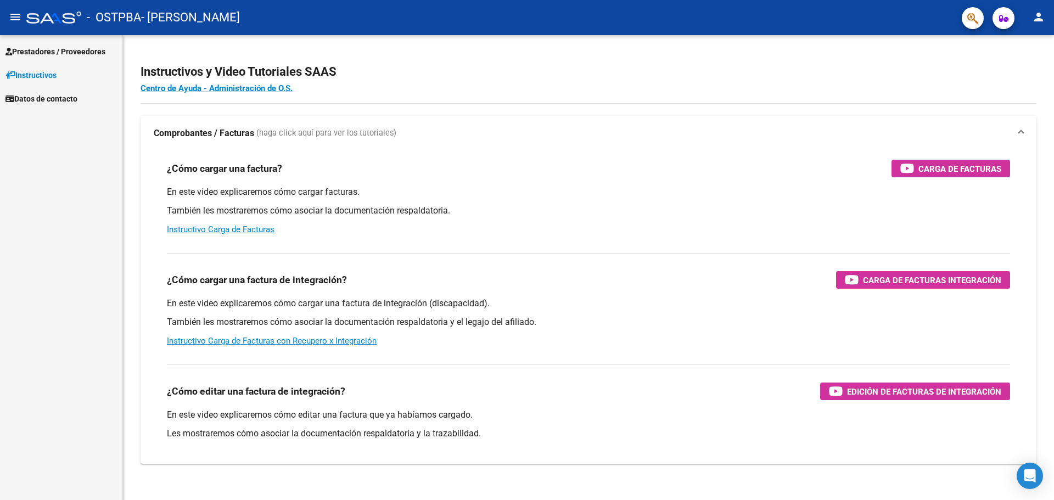
click at [50, 47] on span "Prestadores / Proveedores" at bounding box center [55, 52] width 100 height 12
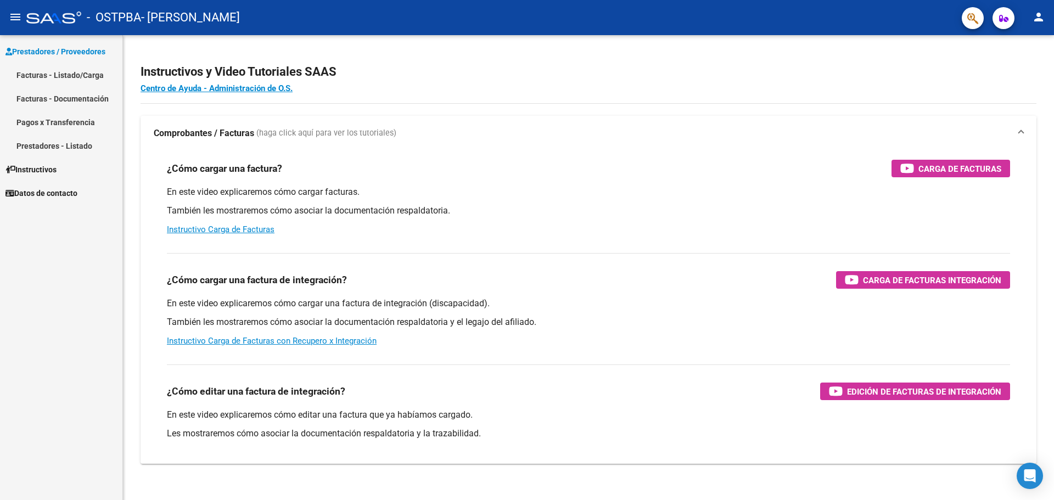
click at [76, 75] on link "Facturas - Listado/Carga" at bounding box center [61, 75] width 122 height 24
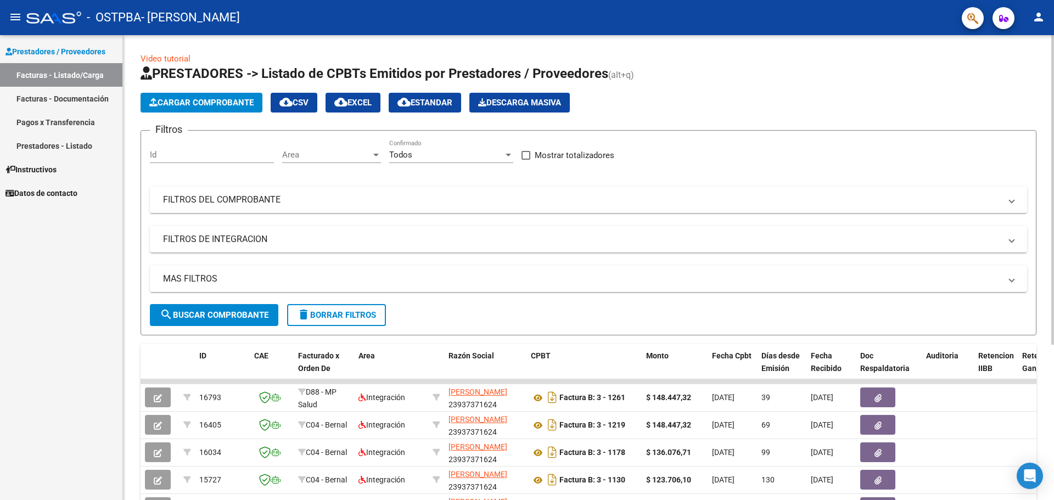
click at [215, 92] on app-list-header "PRESTADORES -> Listado de CPBTs Emitidos por Prestadores / Proveedores (alt+q) …" at bounding box center [589, 200] width 896 height 271
click at [243, 104] on span "Cargar Comprobante" at bounding box center [201, 103] width 104 height 10
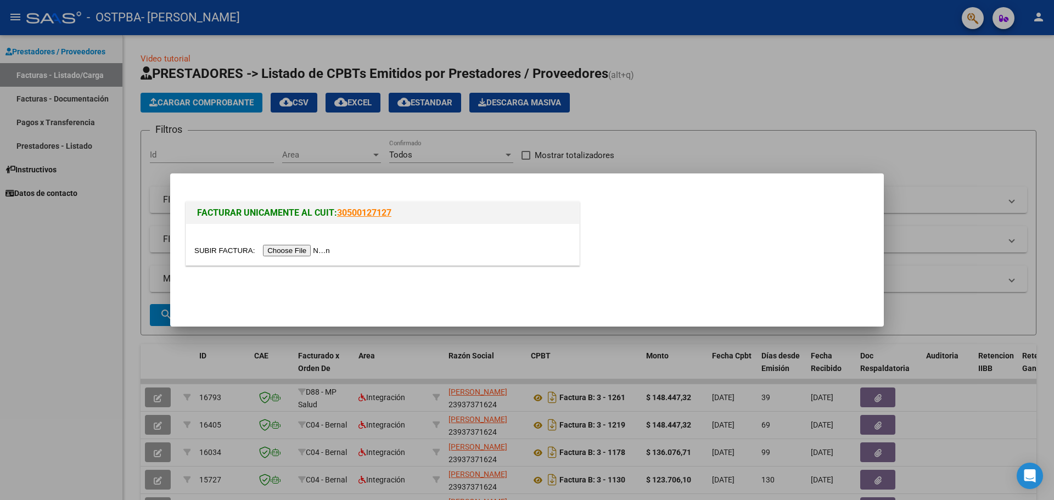
click at [305, 250] on input "file" at bounding box center [263, 251] width 139 height 12
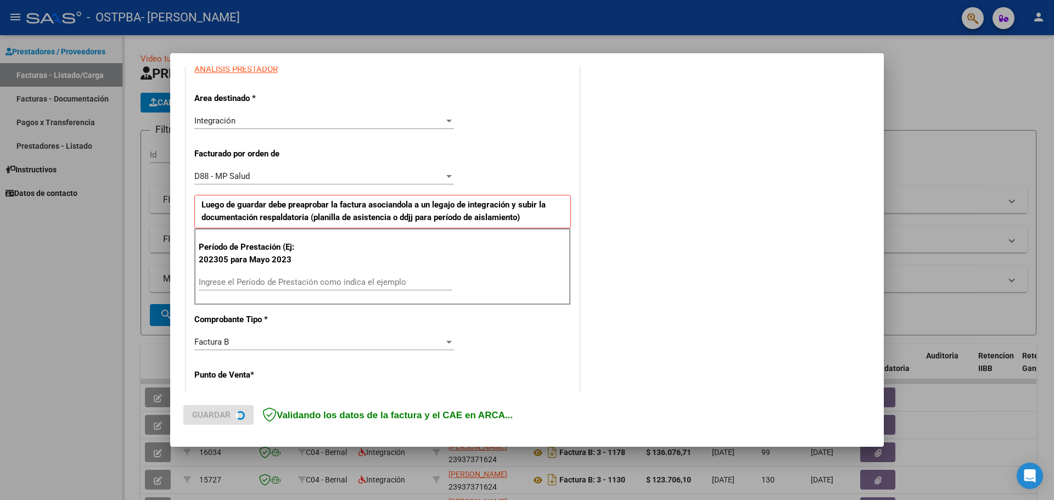
scroll to position [220, 0]
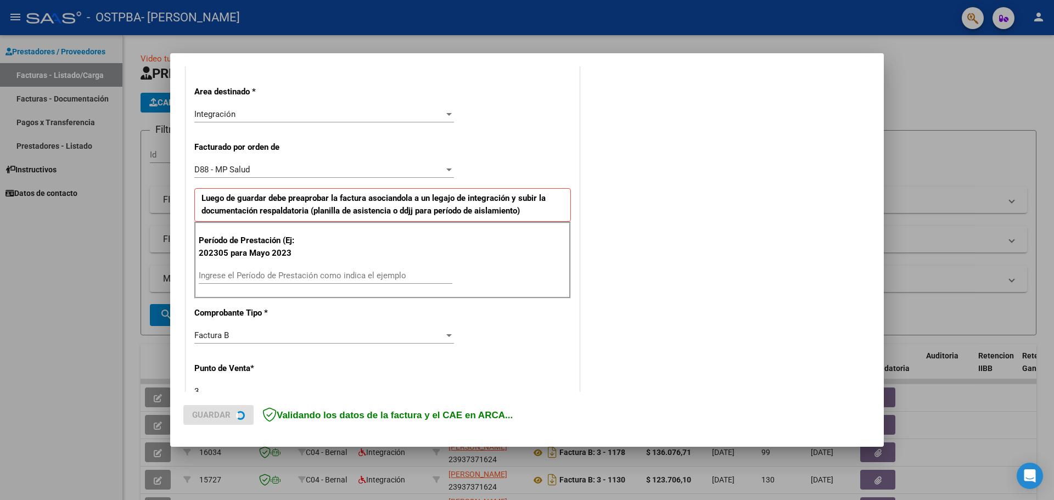
click at [261, 279] on input "Ingrese el Período de Prestación como indica el ejemplo" at bounding box center [326, 276] width 254 height 10
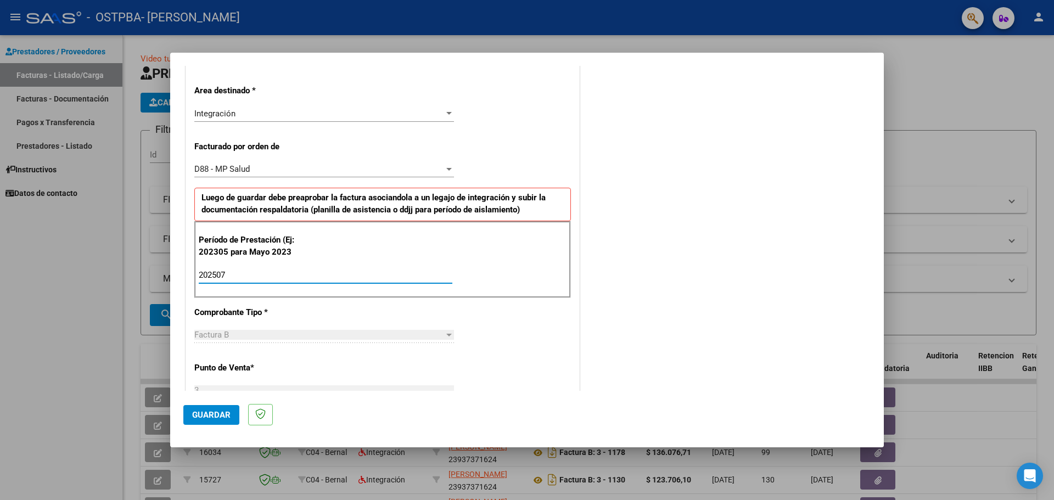
type input "202507"
click at [429, 172] on div "D88 - MP Salud" at bounding box center [319, 169] width 250 height 10
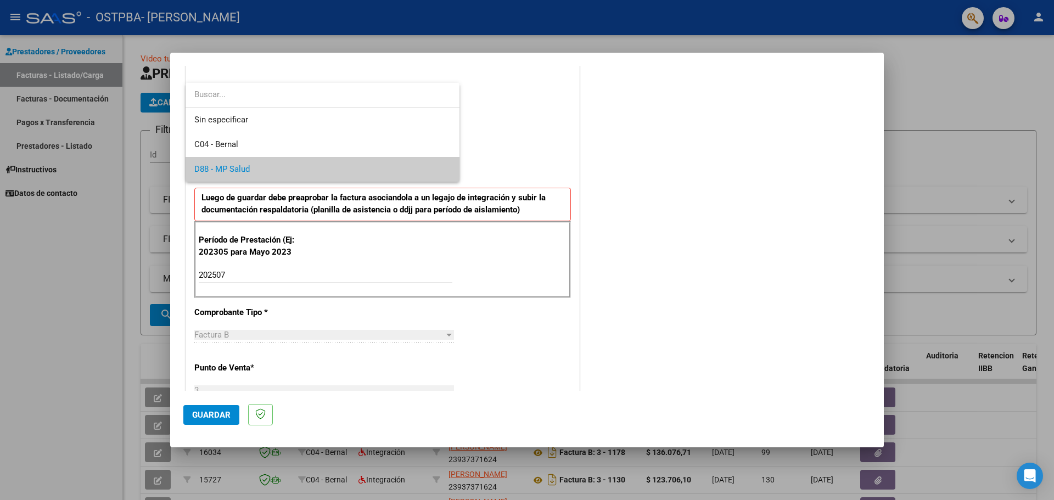
click at [429, 172] on span "D88 - MP Salud" at bounding box center [322, 169] width 256 height 25
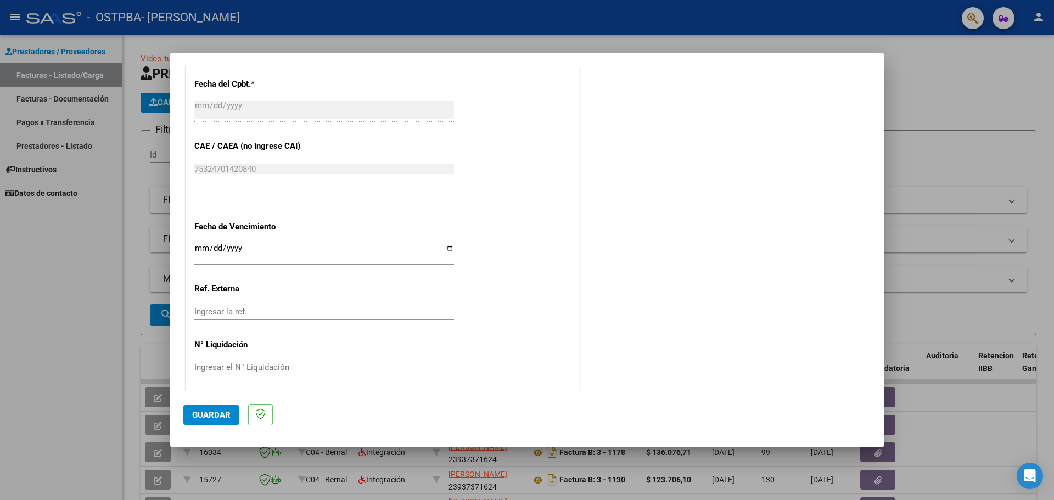
scroll to position [677, 0]
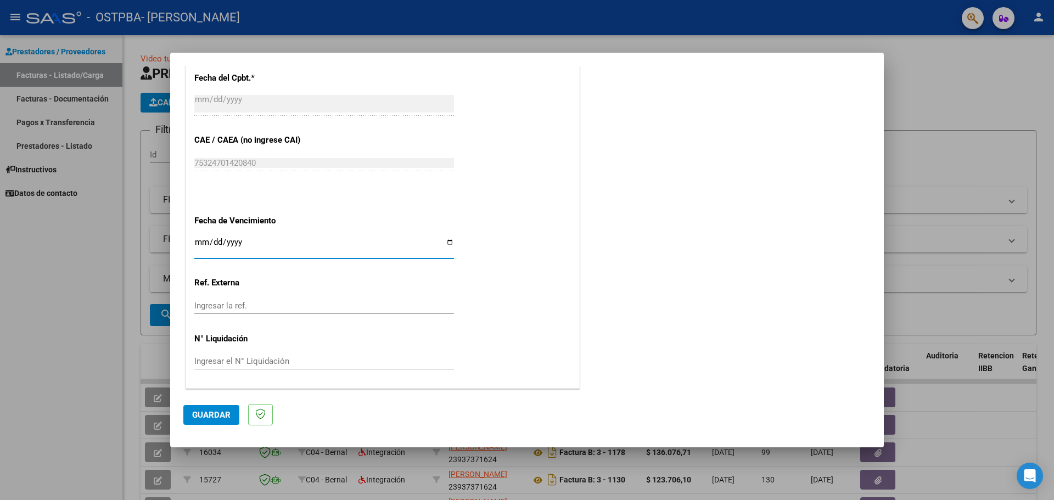
click at [444, 239] on input "Ingresar la fecha" at bounding box center [324, 247] width 260 height 18
type input "[DATE]"
click at [221, 415] on span "Guardar" at bounding box center [211, 415] width 38 height 10
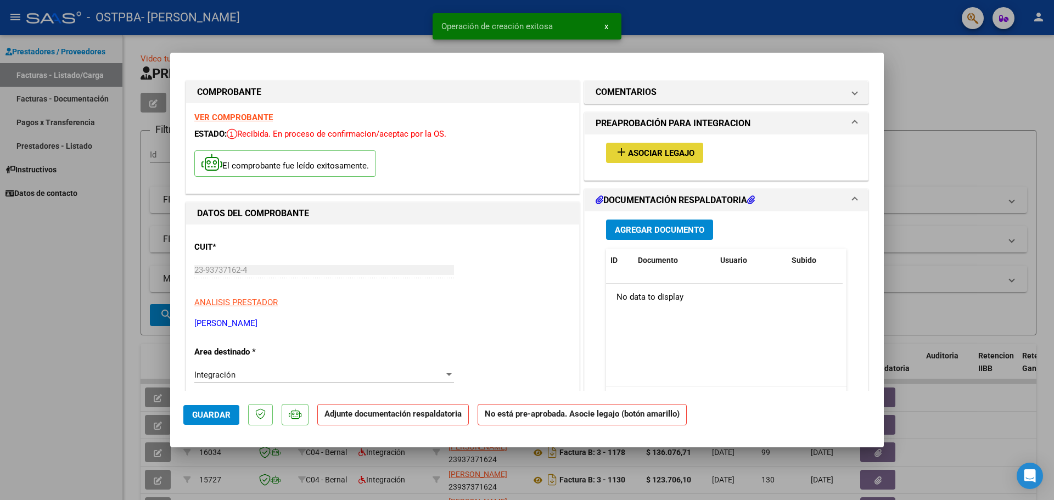
click at [644, 152] on span "Asociar Legajo" at bounding box center [661, 153] width 66 height 10
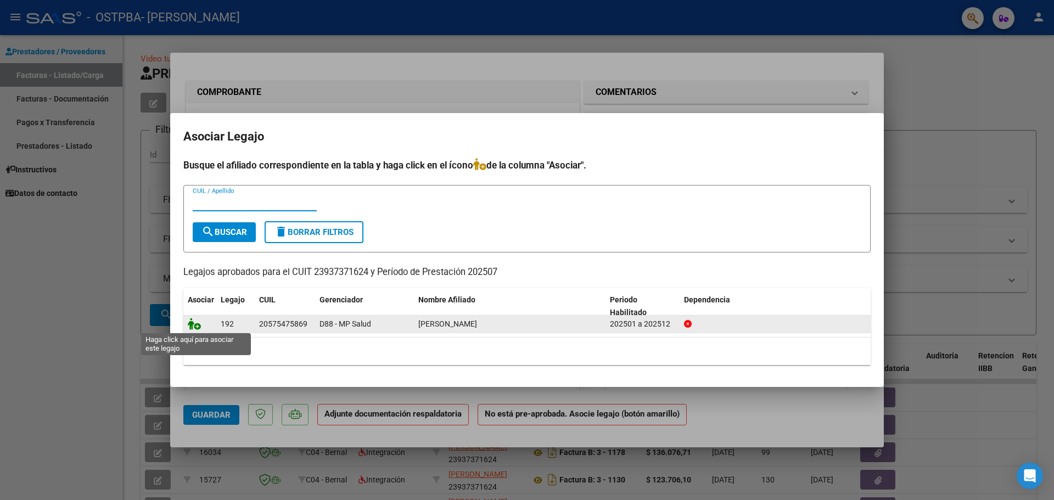
click at [194, 325] on icon at bounding box center [194, 324] width 13 height 12
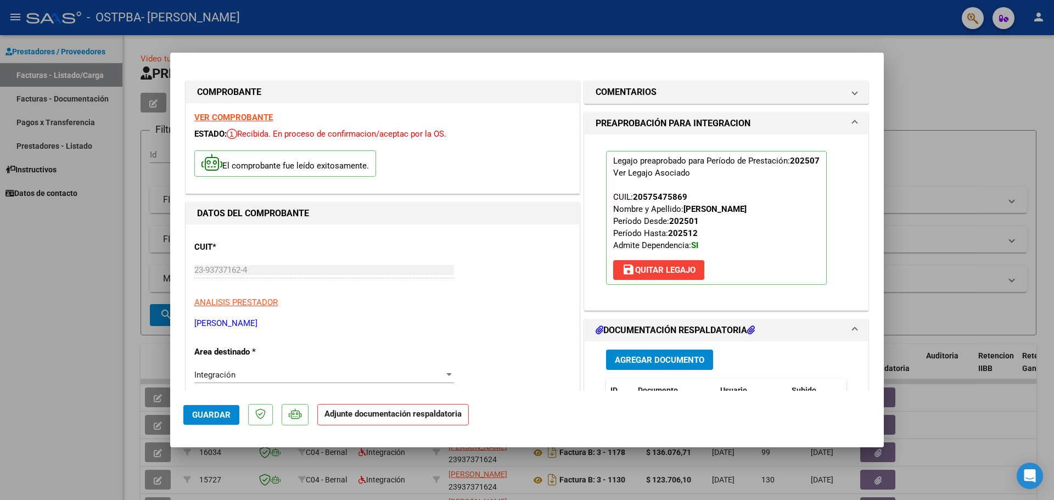
click at [684, 358] on span "Agregar Documento" at bounding box center [660, 360] width 90 height 10
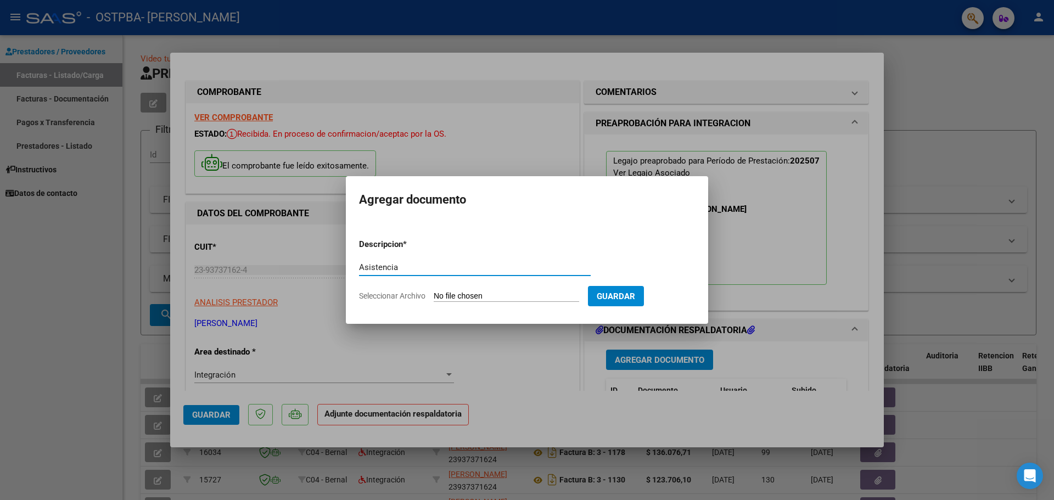
type input "Asistencia"
click at [487, 295] on input "Seleccionar Archivo" at bounding box center [507, 297] width 146 height 10
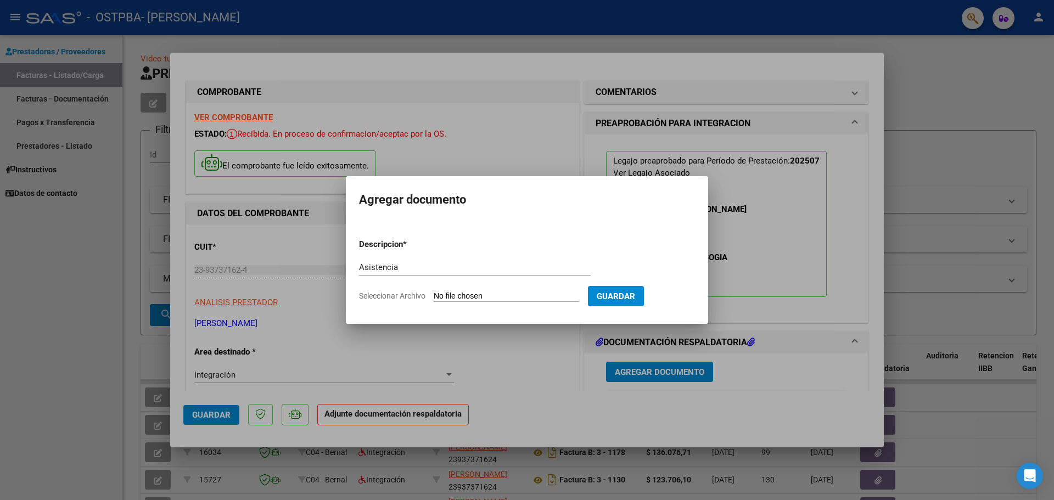
type input "C:\fakepath\Asistencia Dante Ramirez.pdf"
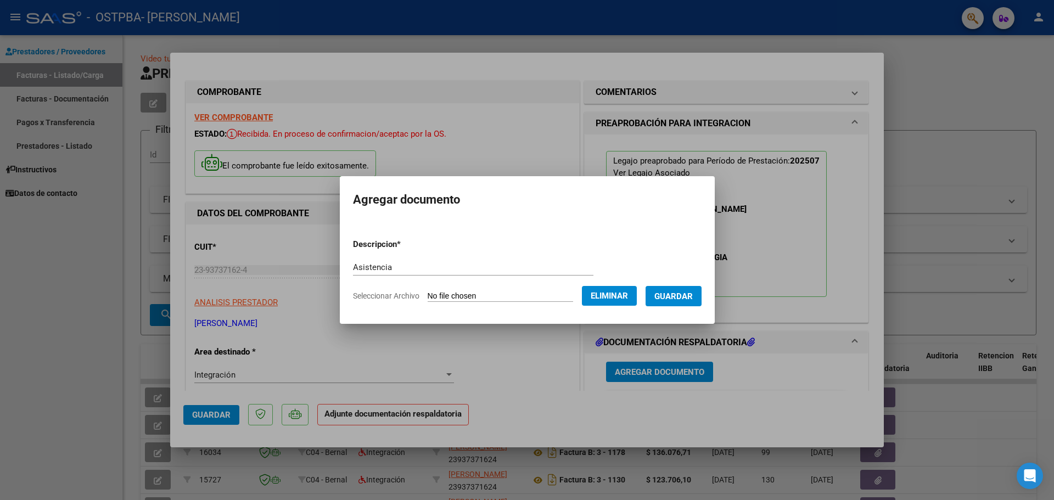
click at [690, 295] on span "Guardar" at bounding box center [674, 297] width 38 height 10
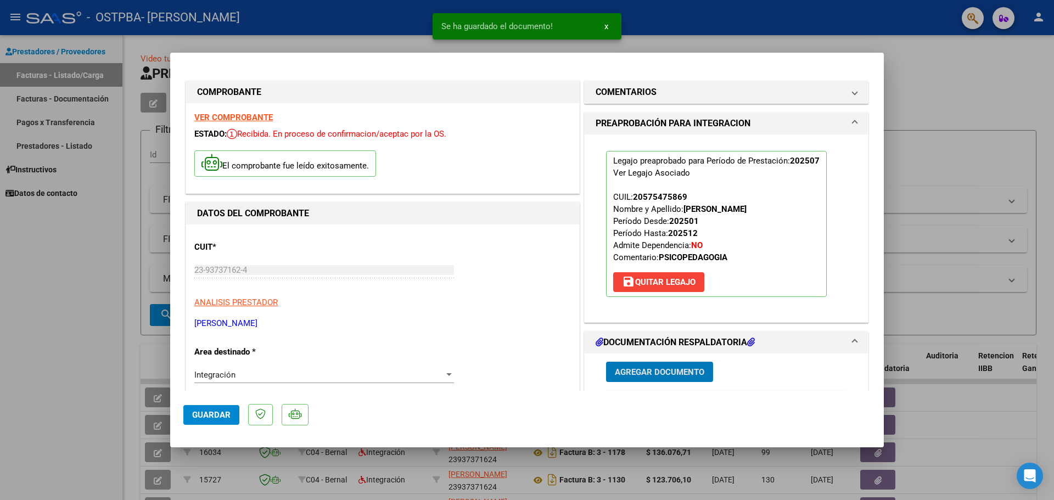
click at [195, 410] on span "Guardar" at bounding box center [211, 415] width 38 height 10
click at [104, 348] on div at bounding box center [527, 250] width 1054 height 500
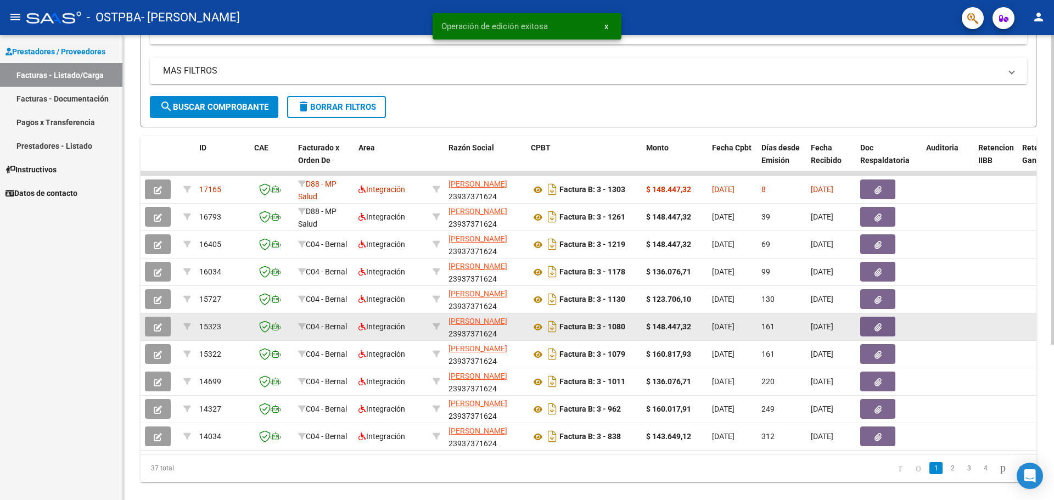
scroll to position [233, 0]
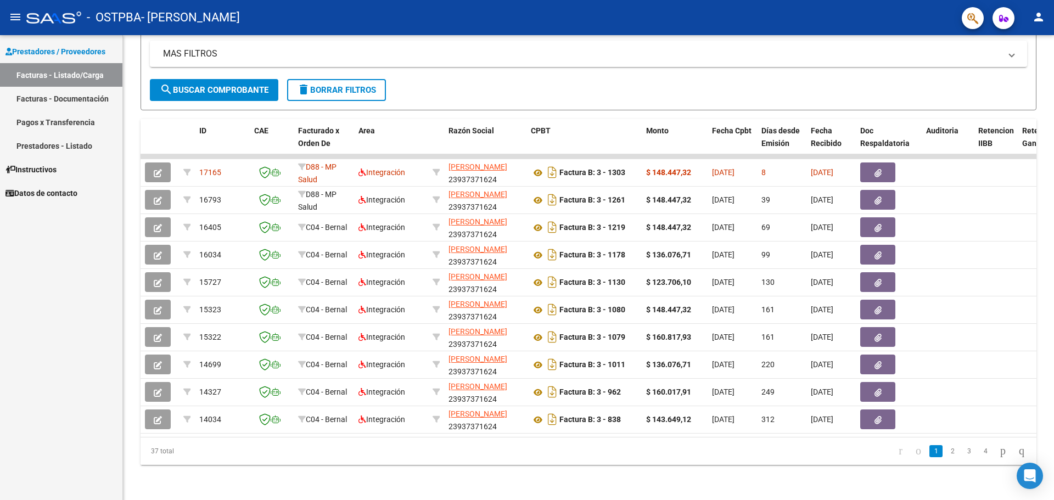
click at [1041, 23] on button "person" at bounding box center [1039, 18] width 22 height 22
click at [1003, 75] on button "exit_to_app Salir" at bounding box center [1016, 72] width 67 height 26
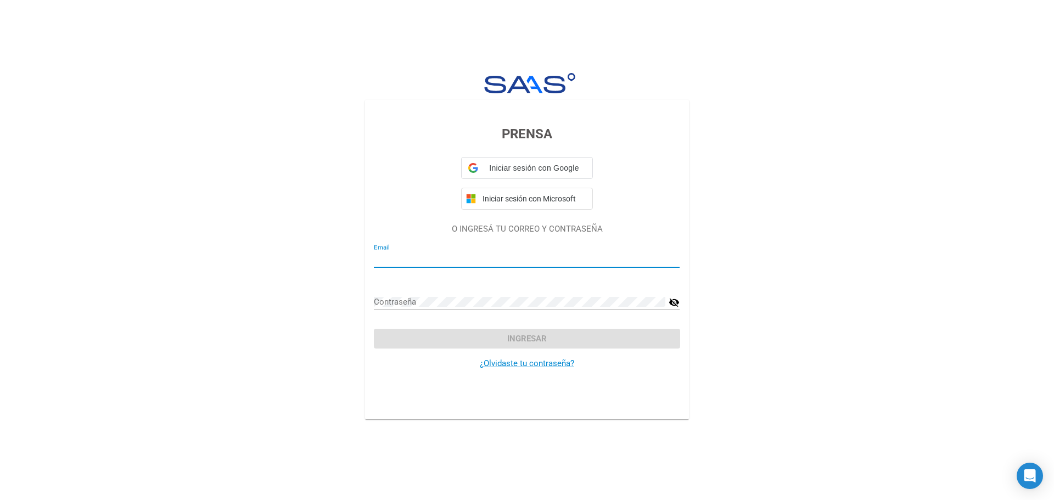
type input "[EMAIL_ADDRESS][DOMAIN_NAME]"
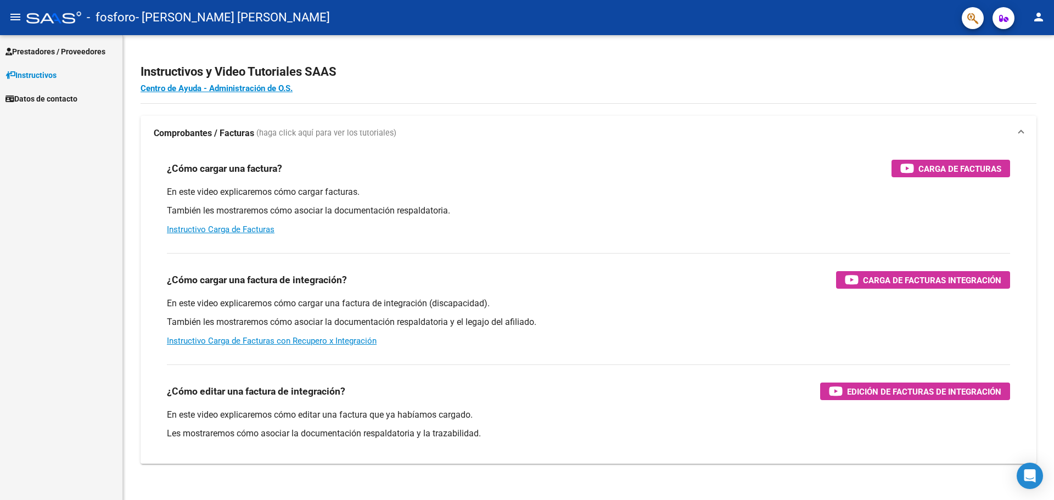
click at [85, 47] on span "Prestadores / Proveedores" at bounding box center [55, 52] width 100 height 12
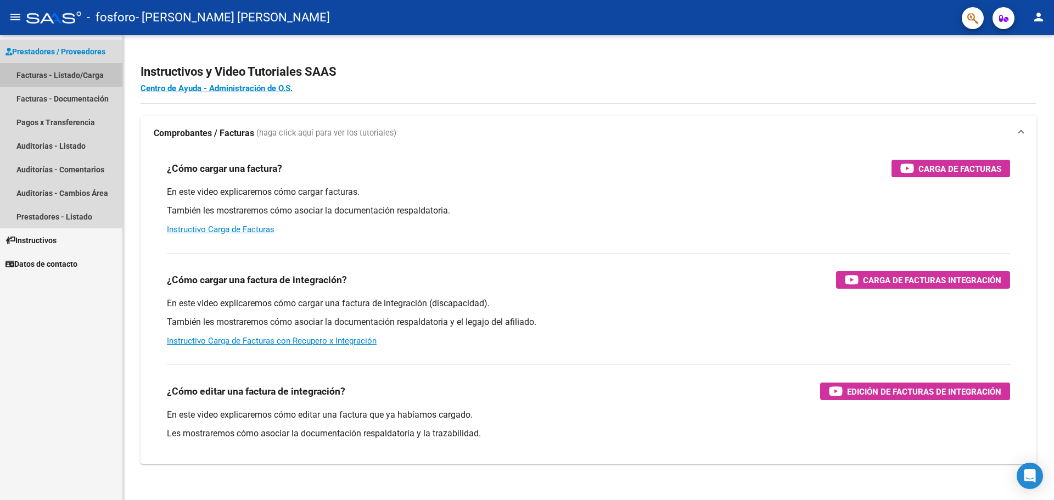
click at [87, 79] on link "Facturas - Listado/Carga" at bounding box center [61, 75] width 122 height 24
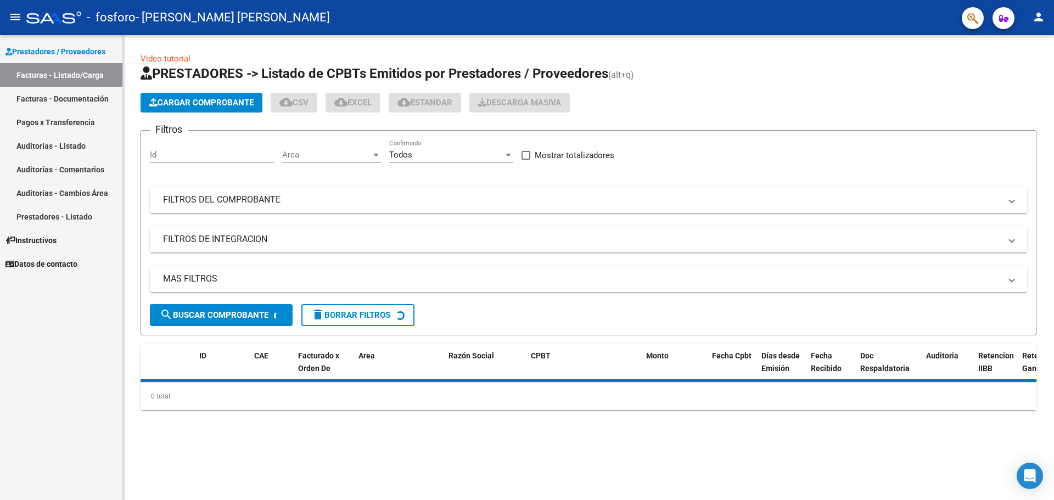
click at [173, 104] on span "Cargar Comprobante" at bounding box center [201, 103] width 104 height 10
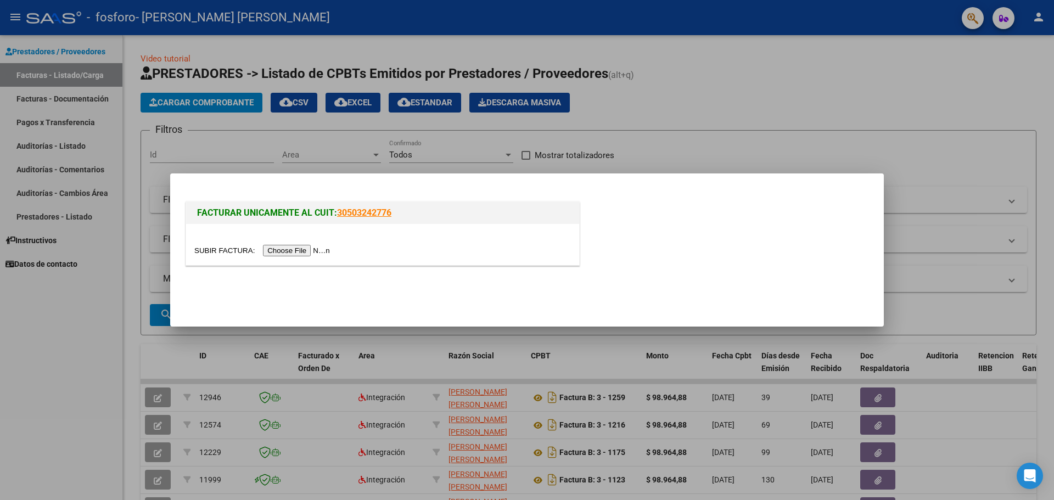
click at [300, 249] on input "file" at bounding box center [263, 251] width 139 height 12
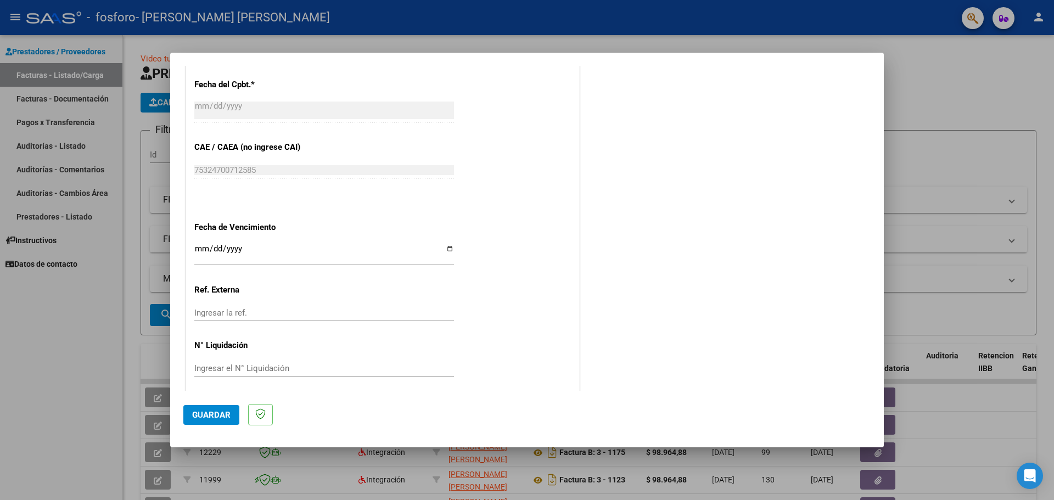
scroll to position [621, 0]
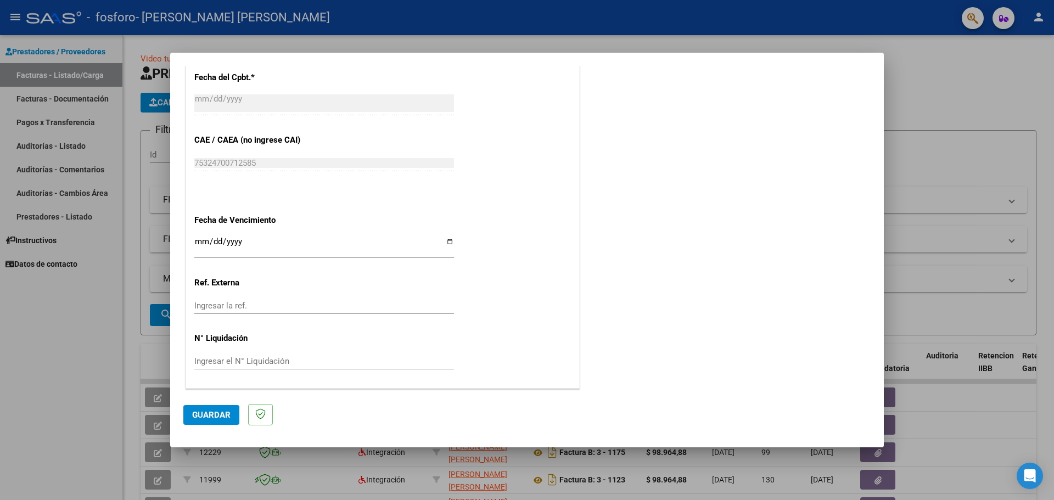
click at [447, 244] on input "Ingresar la fecha" at bounding box center [324, 246] width 260 height 18
type input "[DATE]"
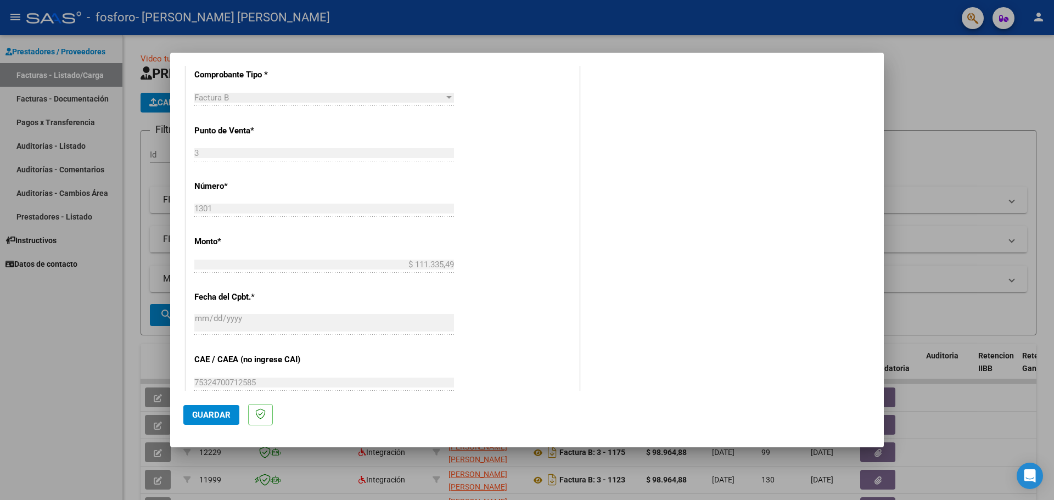
scroll to position [237, 0]
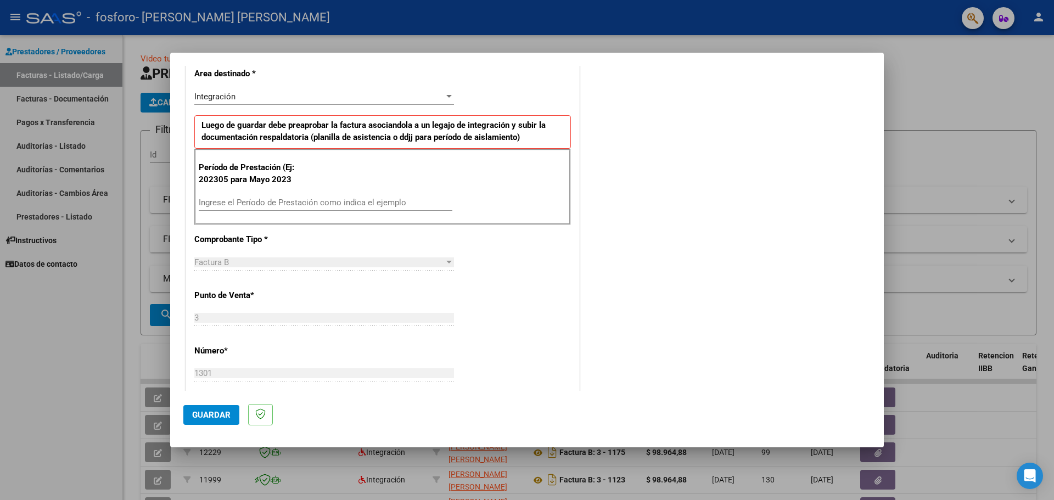
click at [314, 195] on div "Ingrese el Período de Prestación como indica el ejemplo" at bounding box center [326, 202] width 254 height 16
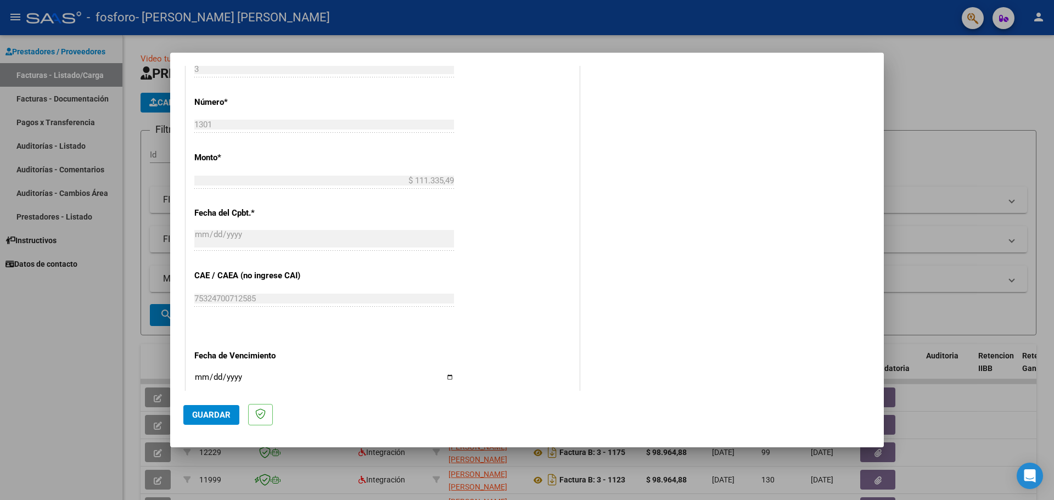
scroll to position [566, 0]
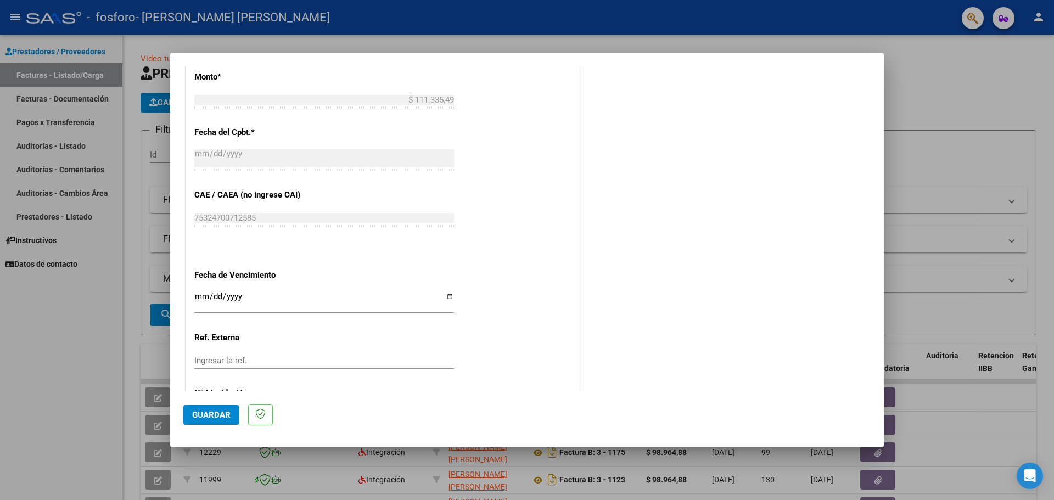
type input "202507"
click at [208, 415] on span "Guardar" at bounding box center [211, 415] width 38 height 10
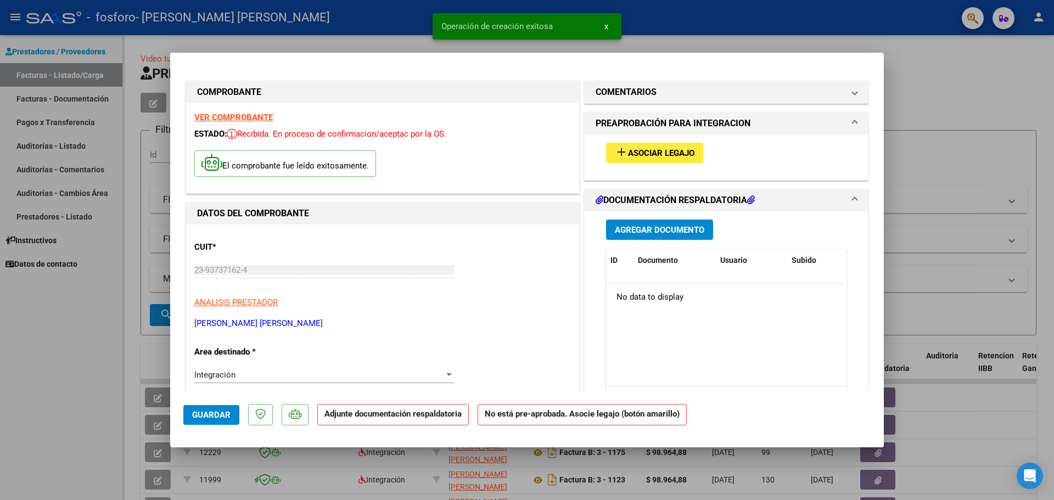
click at [643, 150] on span "Asociar Legajo" at bounding box center [661, 153] width 66 height 10
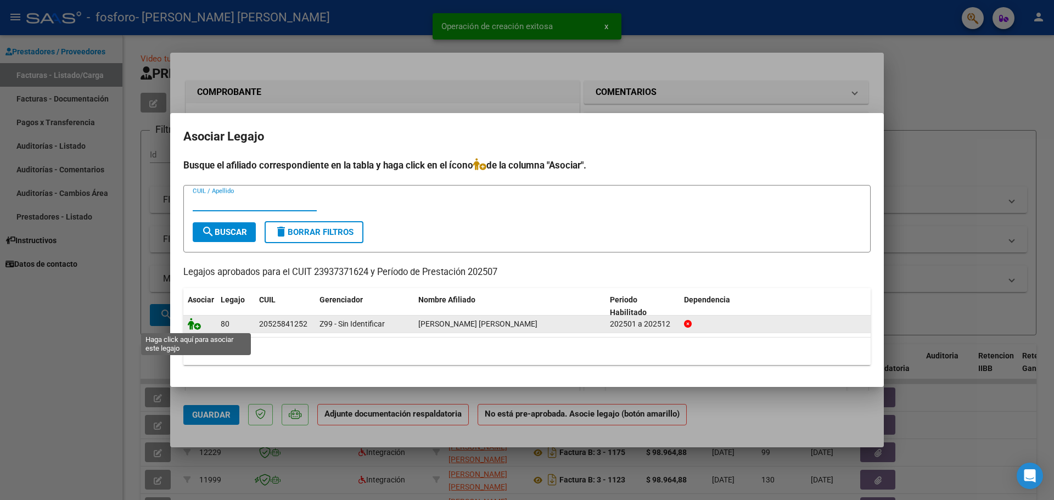
click at [195, 323] on icon at bounding box center [194, 324] width 13 height 12
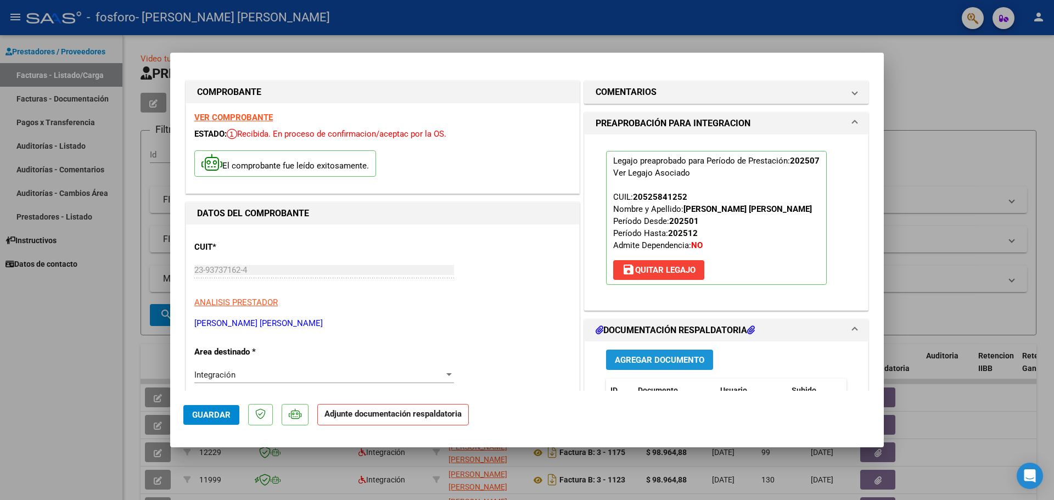
click at [635, 361] on span "Agregar Documento" at bounding box center [660, 360] width 90 height 10
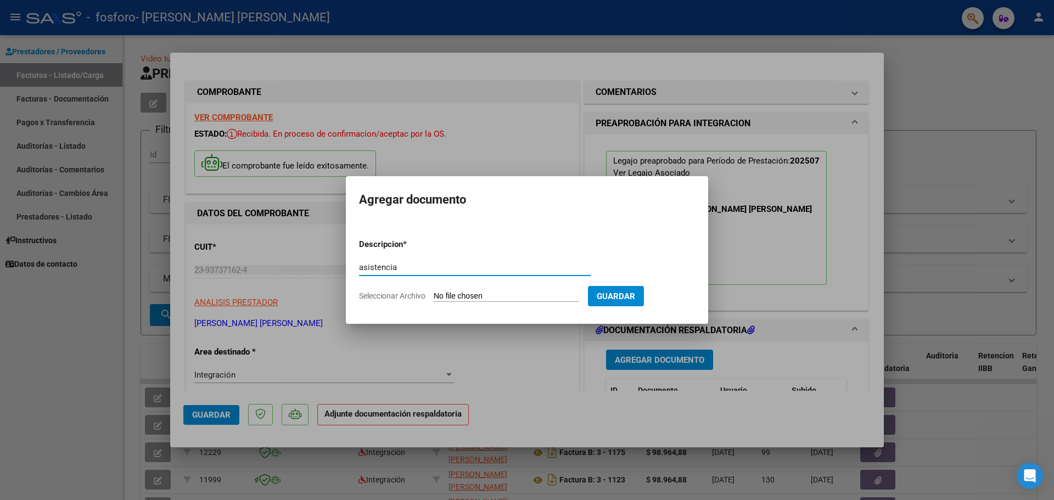
type input "asistencia"
click at [461, 297] on input "Seleccionar Archivo" at bounding box center [507, 297] width 146 height 10
type input "C:\fakepath\Asistencia Thiago Benitez.pdf"
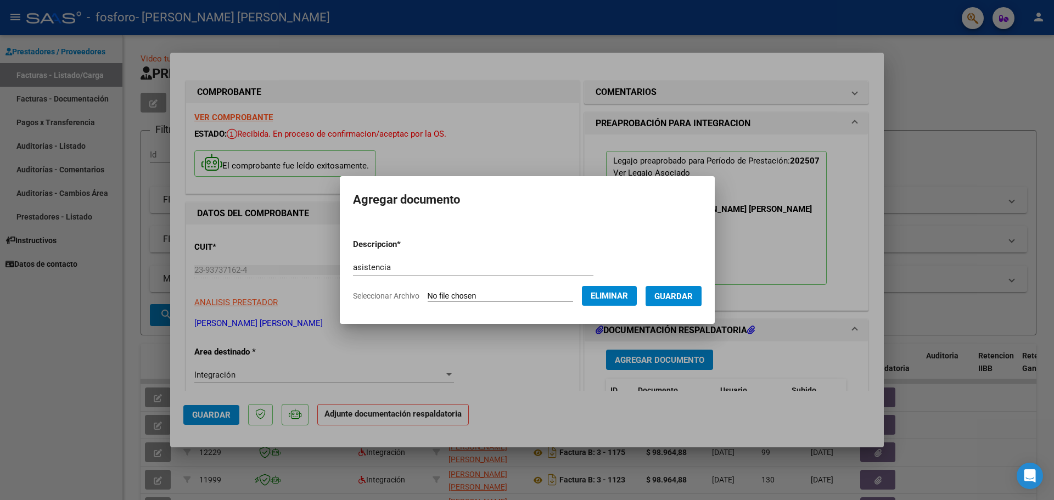
click at [693, 294] on span "Guardar" at bounding box center [674, 297] width 38 height 10
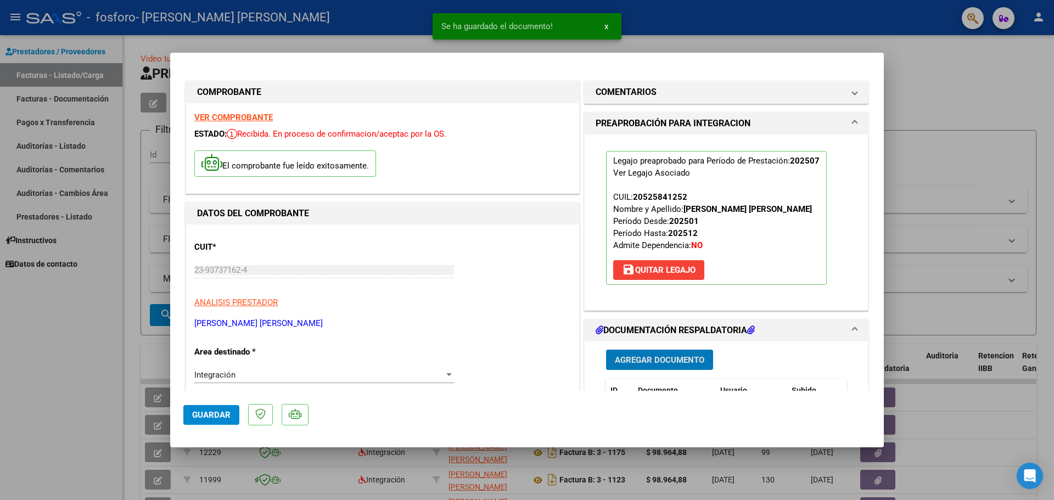
click at [209, 412] on span "Guardar" at bounding box center [211, 415] width 38 height 10
click at [211, 409] on button "Guardar" at bounding box center [211, 415] width 56 height 20
click at [118, 349] on div at bounding box center [527, 250] width 1054 height 500
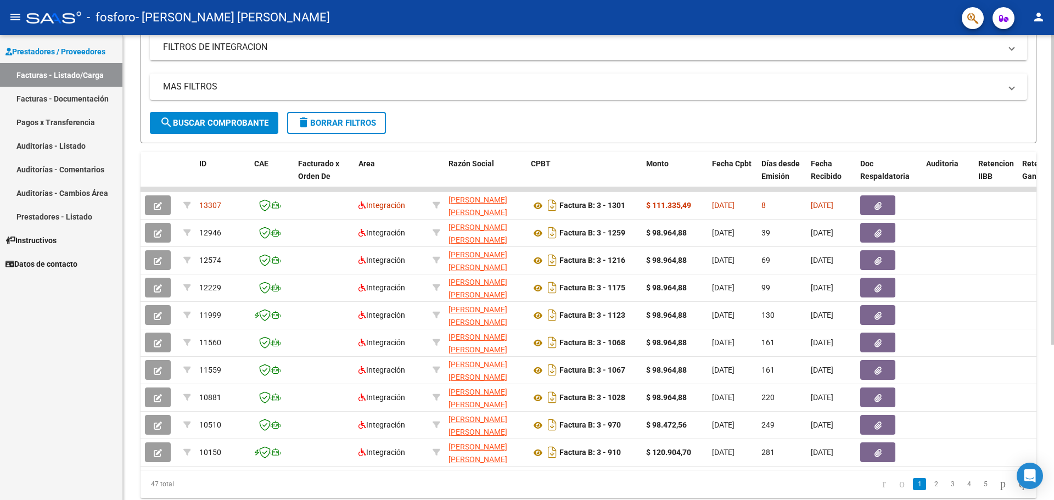
scroll to position [220, 0]
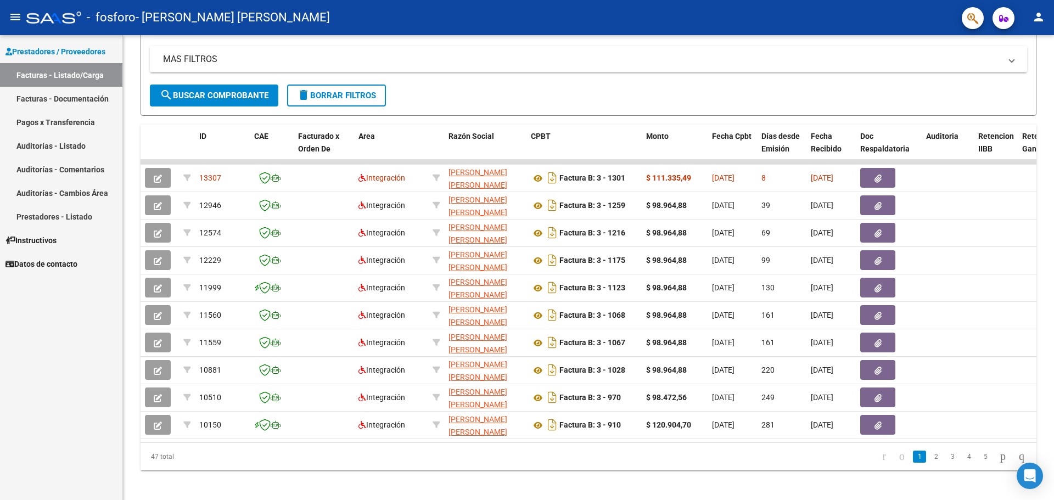
click at [1038, 19] on mat-icon "person" at bounding box center [1039, 16] width 13 height 13
click at [1010, 74] on button "exit_to_app Salir" at bounding box center [1016, 72] width 67 height 26
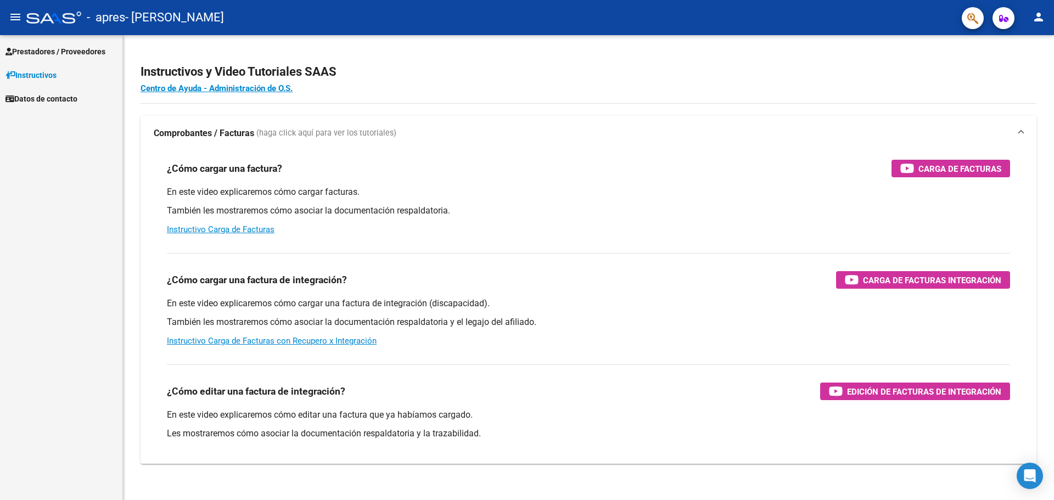
click at [85, 53] on span "Prestadores / Proveedores" at bounding box center [55, 52] width 100 height 12
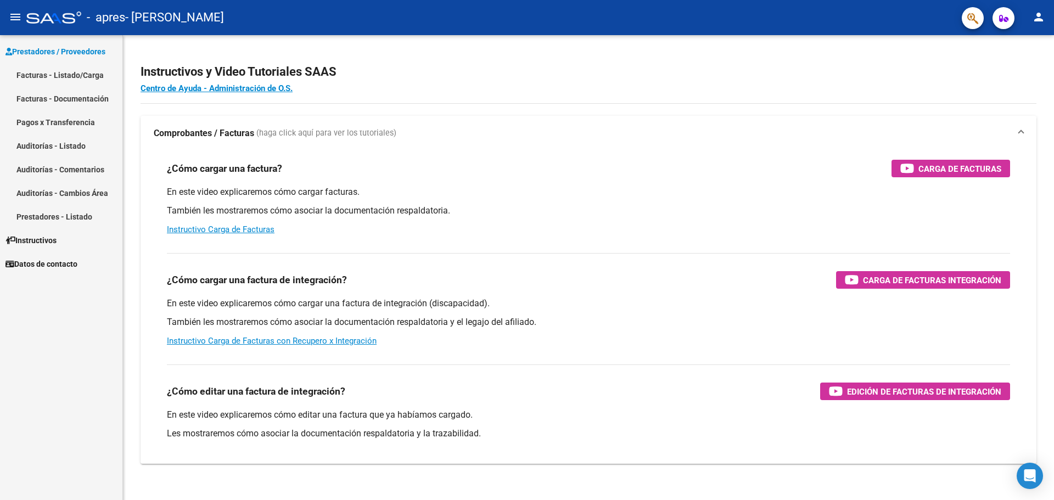
click at [92, 71] on link "Facturas - Listado/Carga" at bounding box center [61, 75] width 122 height 24
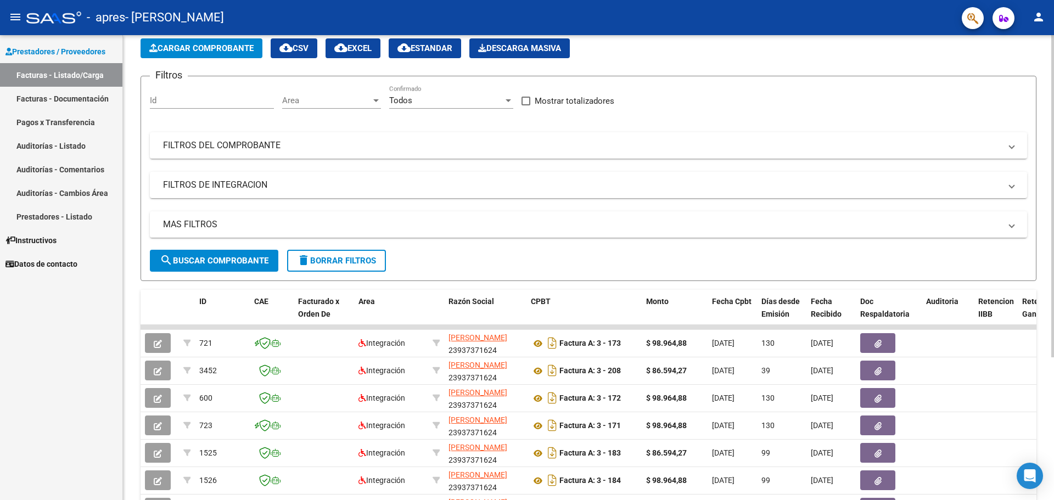
scroll to position [55, 0]
click at [245, 48] on span "Cargar Comprobante" at bounding box center [201, 48] width 104 height 10
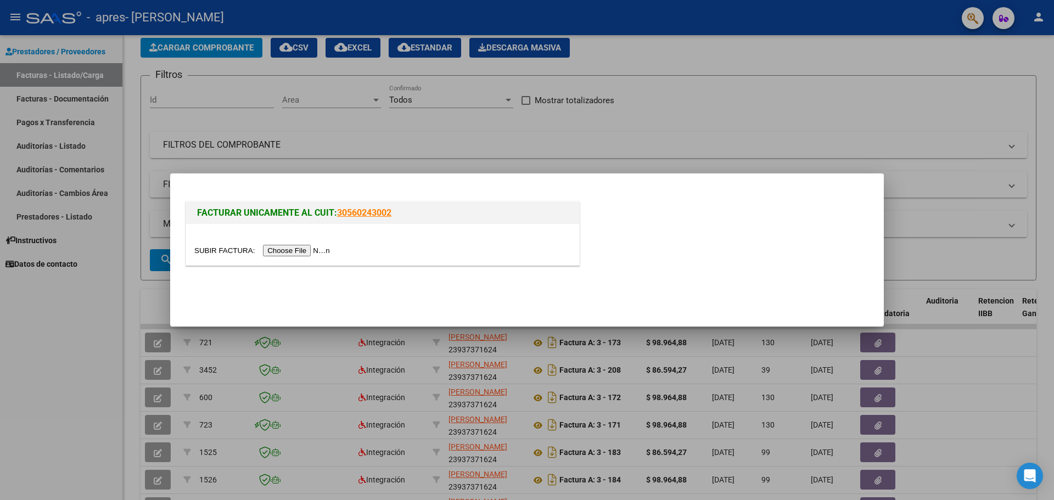
click at [304, 250] on input "file" at bounding box center [263, 251] width 139 height 12
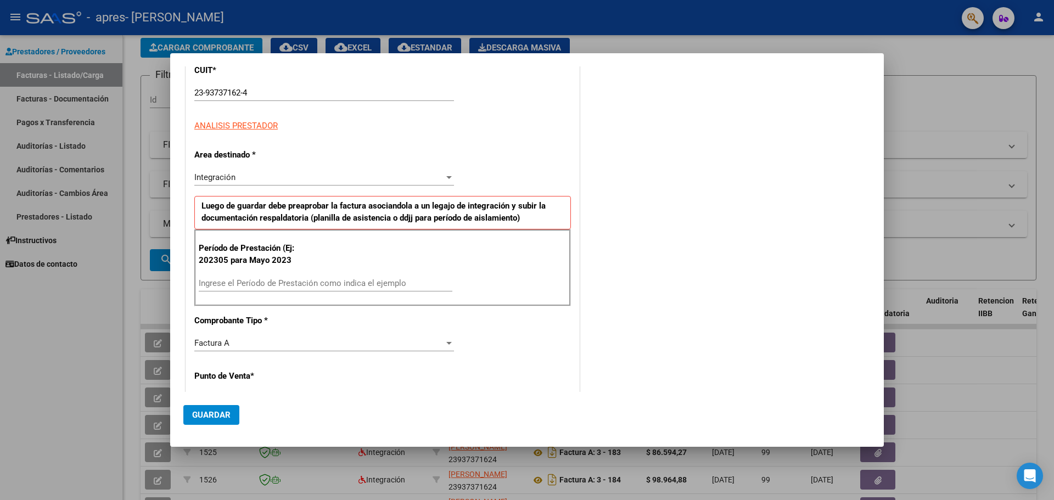
scroll to position [165, 0]
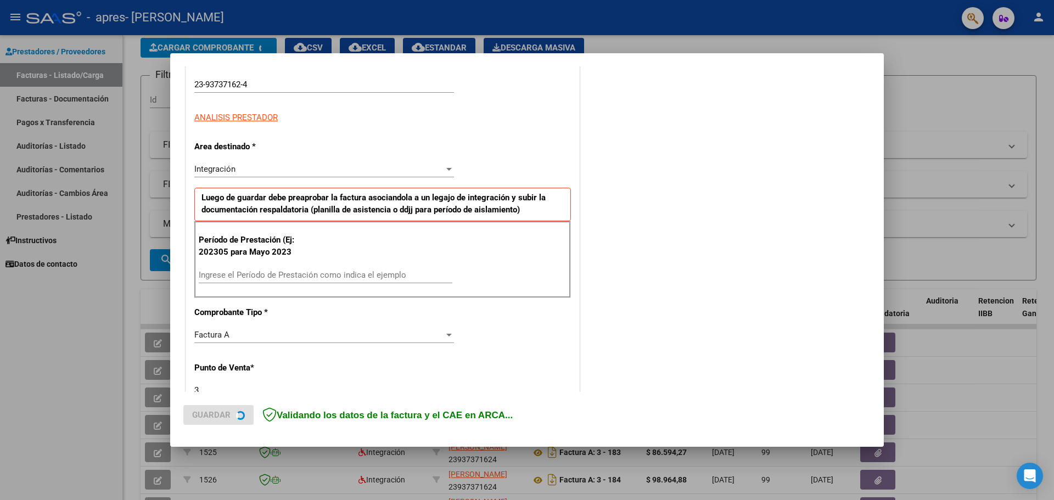
click at [265, 271] on input "Ingrese el Período de Prestación como indica el ejemplo" at bounding box center [326, 275] width 254 height 10
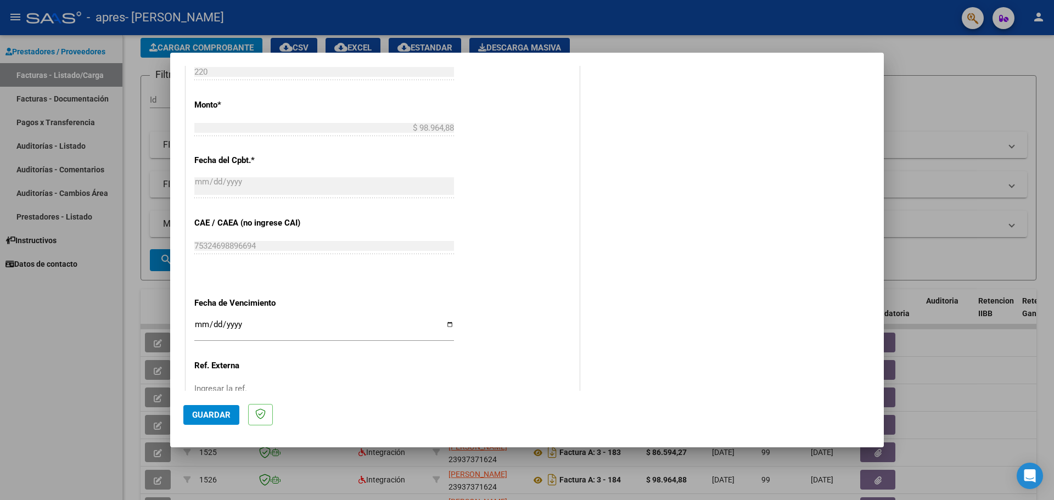
scroll to position [621, 0]
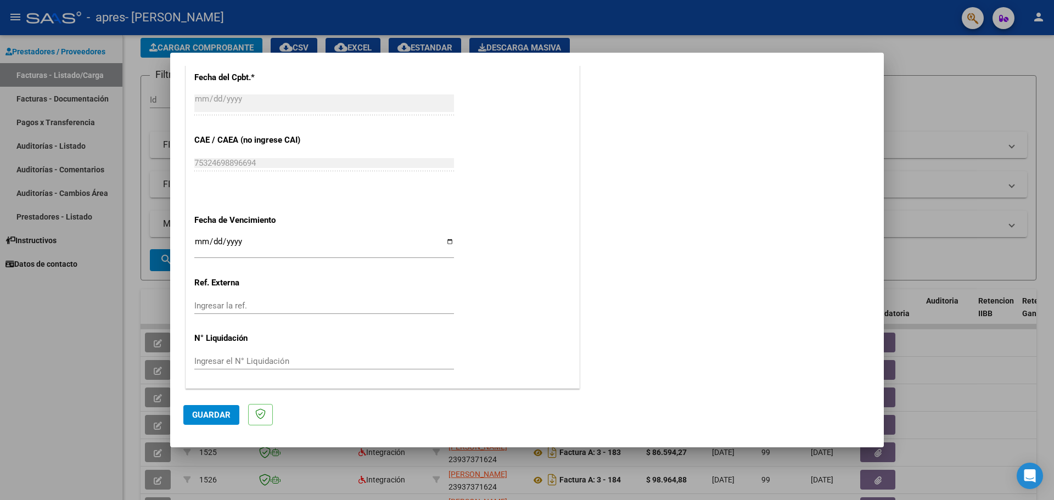
type input "202507"
click at [442, 239] on input "Ingresar la fecha" at bounding box center [324, 246] width 260 height 18
click at [447, 241] on input "Ingresar la fecha" at bounding box center [324, 246] width 260 height 18
type input "[DATE]"
click at [211, 416] on span "Guardar" at bounding box center [211, 415] width 38 height 10
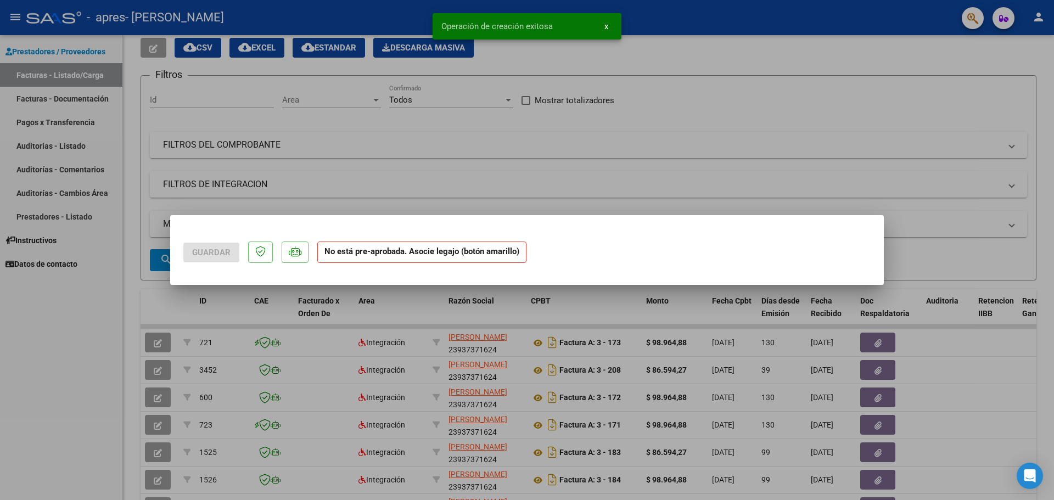
scroll to position [0, 0]
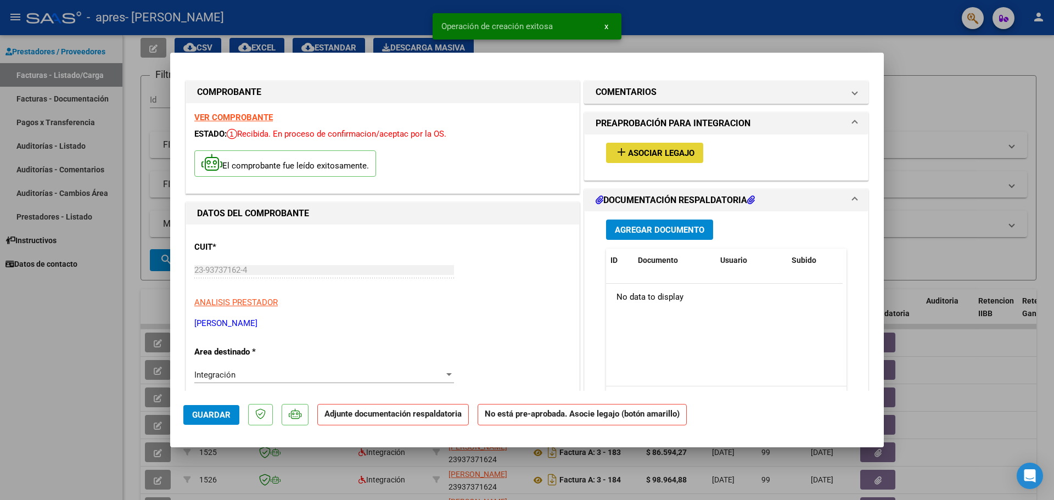
click at [679, 146] on button "add Asociar Legajo" at bounding box center [654, 153] width 97 height 20
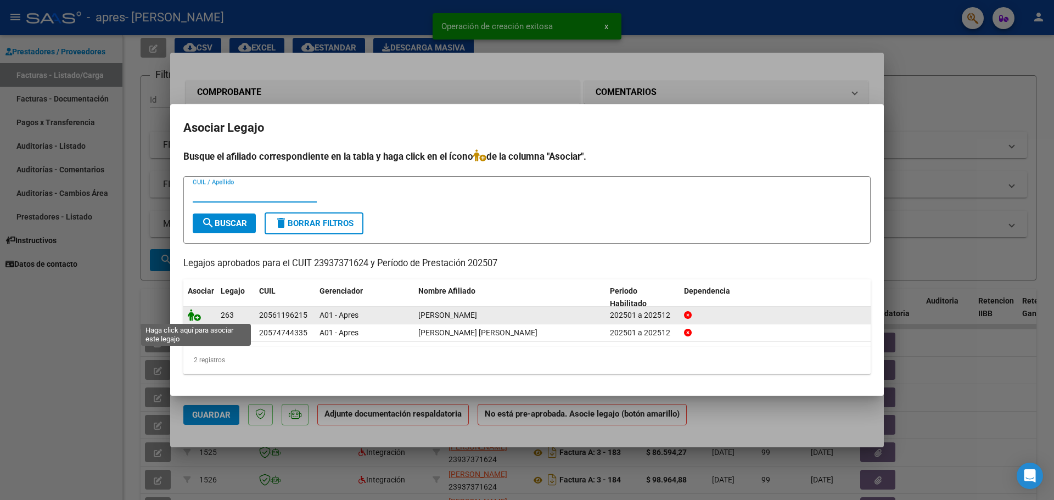
click at [195, 314] on icon at bounding box center [194, 315] width 13 height 12
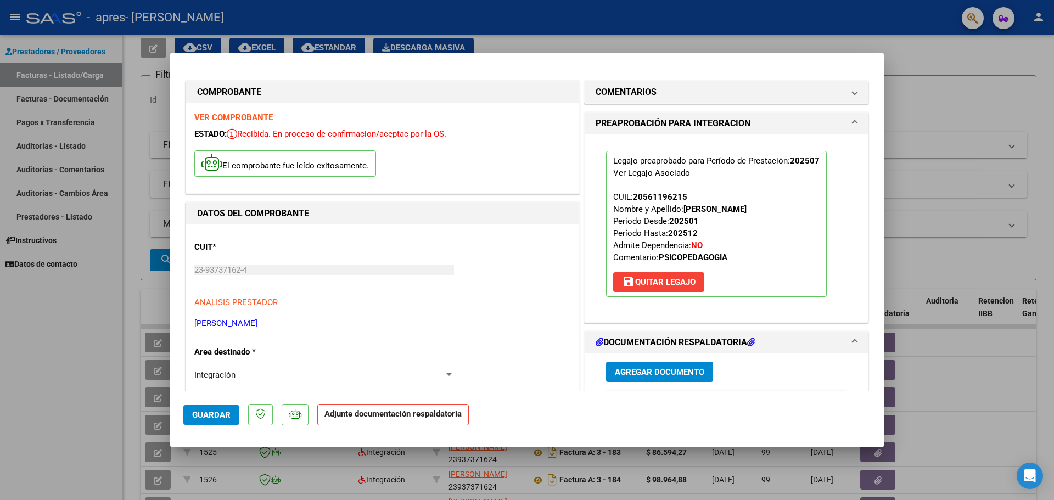
click at [677, 361] on div "Agregar Documento ID Documento Usuario Subido Acción No data to display 0 total…" at bounding box center [726, 463] width 257 height 219
click at [677, 366] on button "Agregar Documento" at bounding box center [659, 372] width 107 height 20
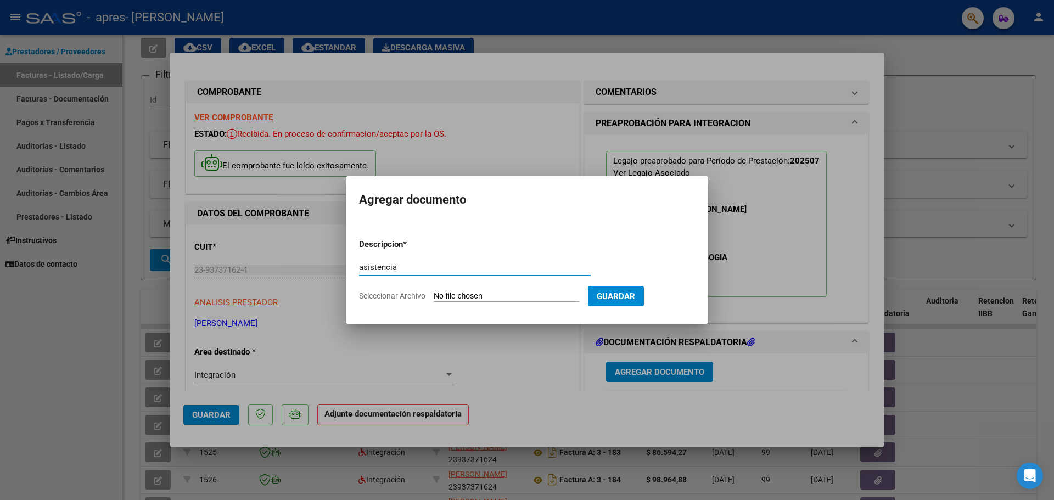
type input "asistencia"
click at [458, 300] on input "Seleccionar Archivo" at bounding box center [507, 297] width 146 height 10
type input "C:\fakepath\Asistencia Stefano rojas.pdf"
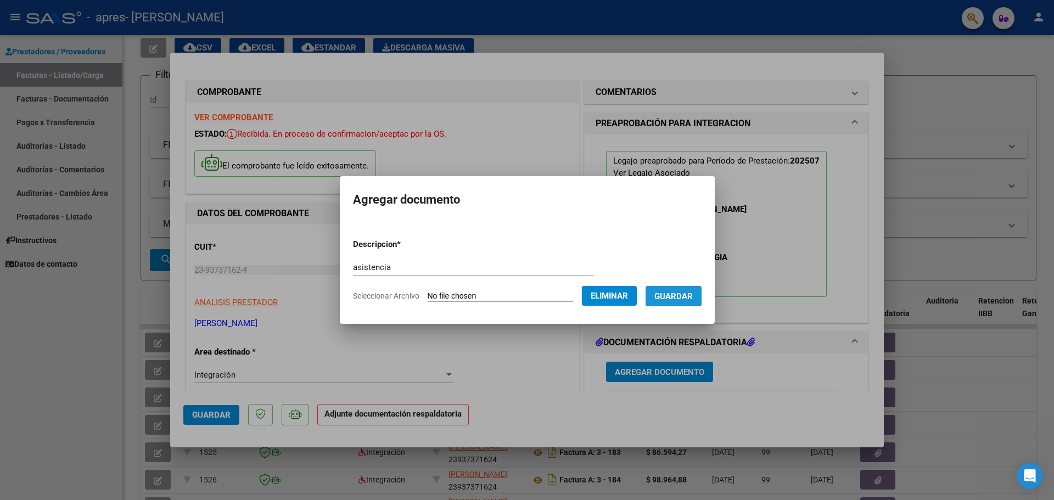
click at [689, 297] on span "Guardar" at bounding box center [674, 297] width 38 height 10
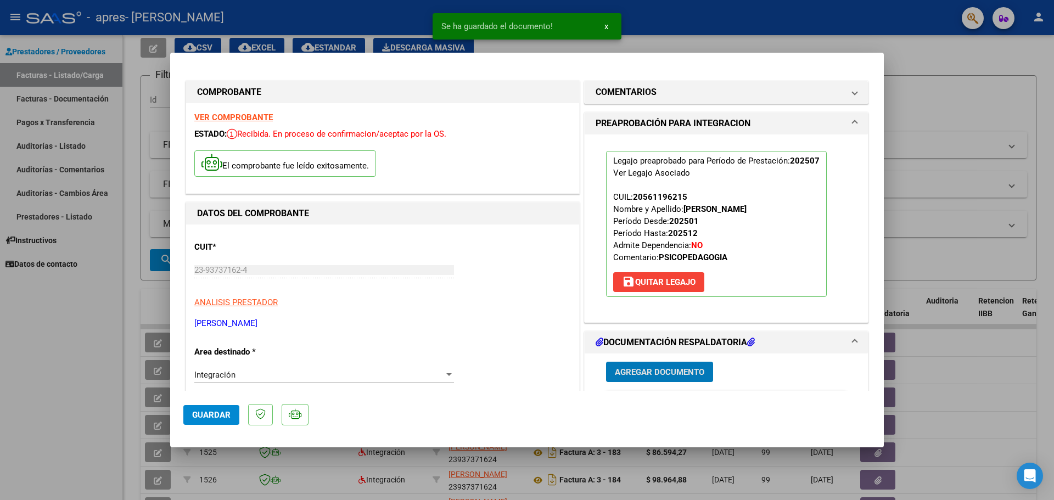
click at [219, 417] on span "Guardar" at bounding box center [211, 415] width 38 height 10
click at [125, 390] on div at bounding box center [527, 250] width 1054 height 500
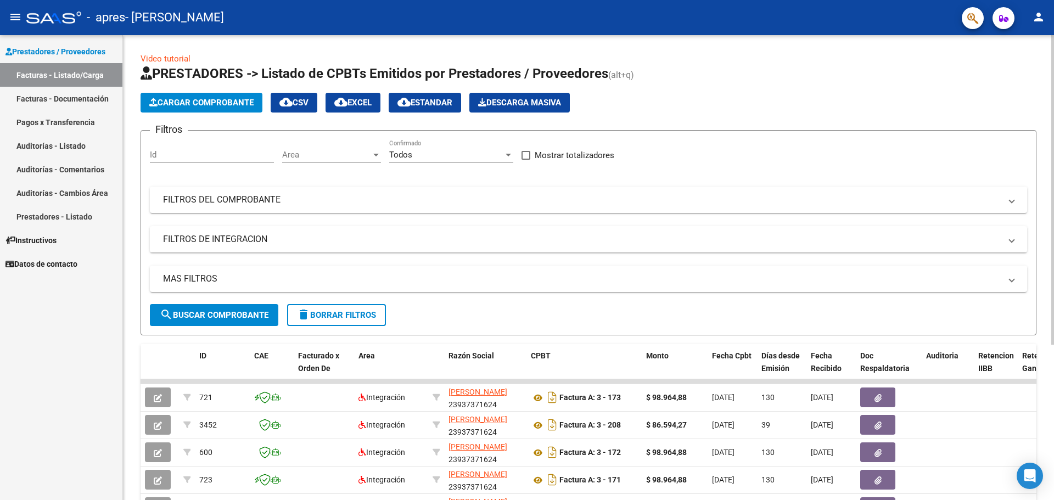
click at [236, 99] on span "Cargar Comprobante" at bounding box center [201, 103] width 104 height 10
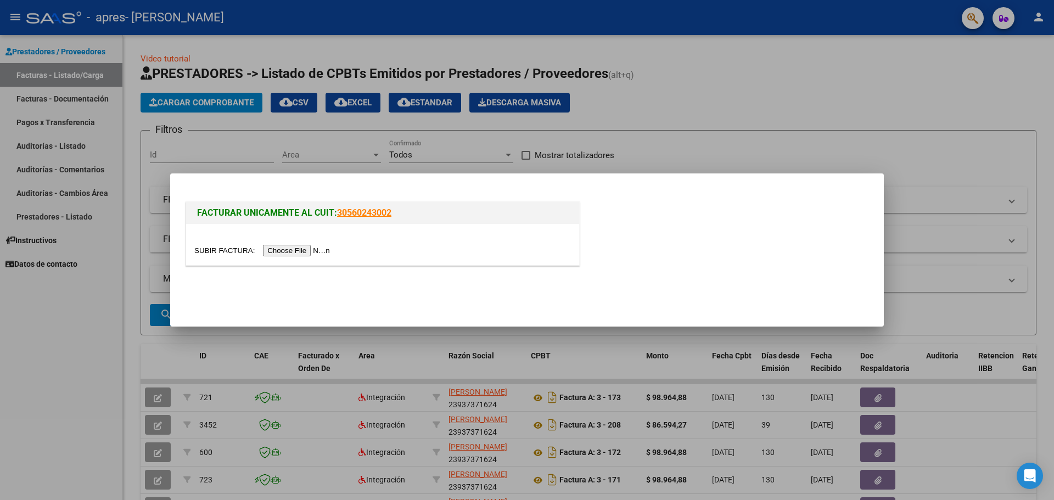
click at [325, 250] on input "file" at bounding box center [263, 251] width 139 height 12
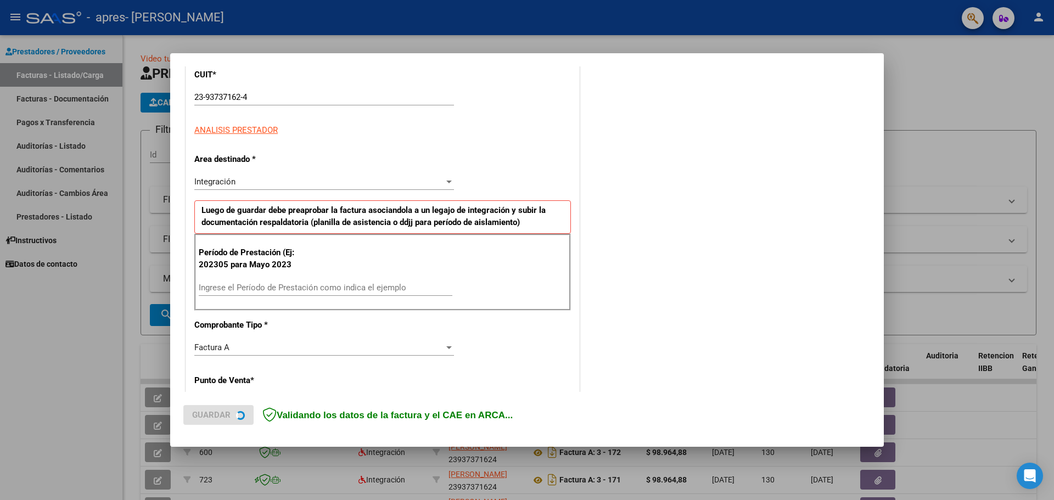
scroll to position [330, 0]
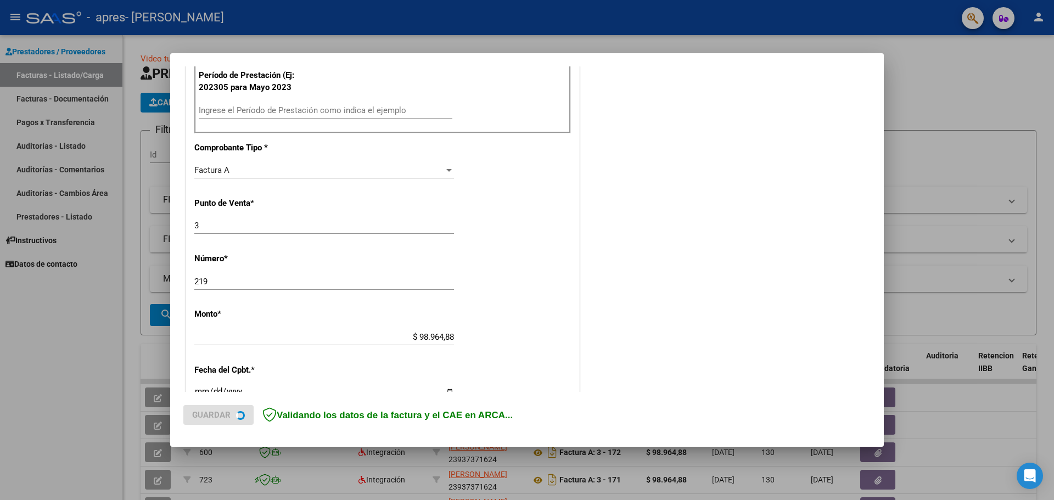
click at [274, 111] on input "Ingrese el Período de Prestación como indica el ejemplo" at bounding box center [326, 110] width 254 height 10
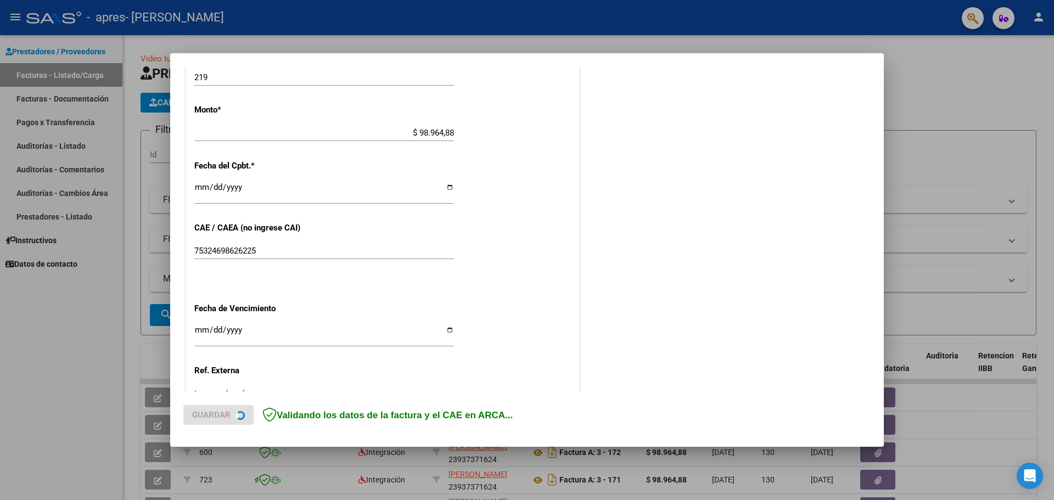
scroll to position [604, 0]
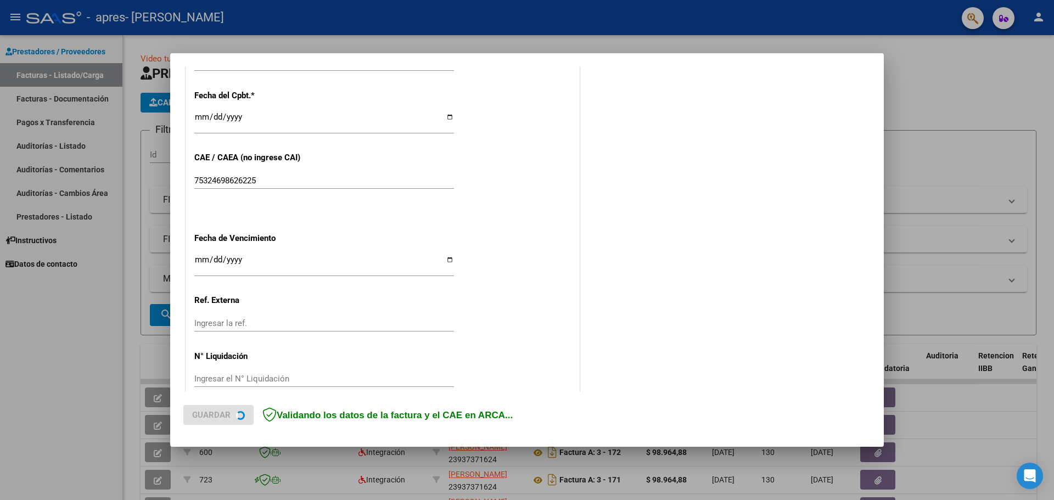
type input "202507"
click at [449, 258] on input "Ingresar la fecha" at bounding box center [324, 264] width 260 height 18
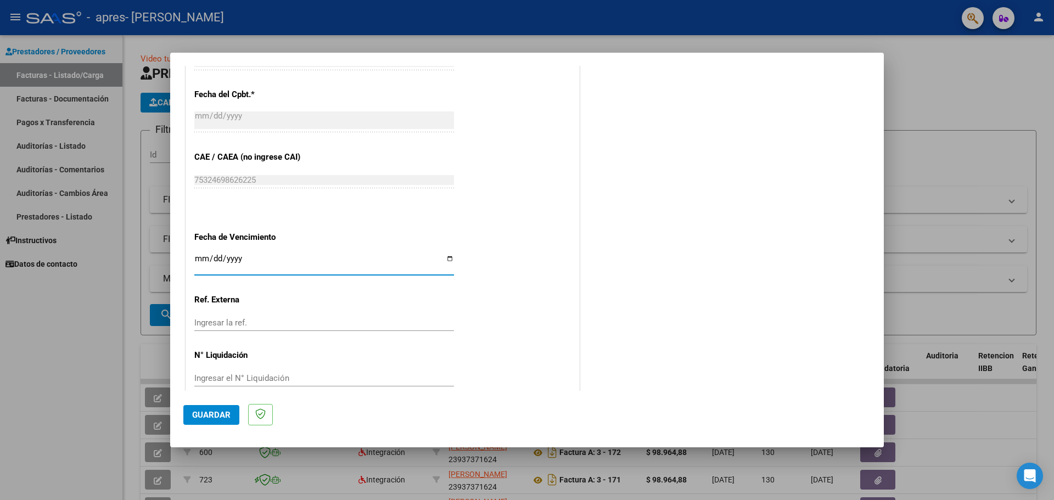
type input "[DATE]"
click at [219, 412] on span "Guardar" at bounding box center [211, 415] width 38 height 10
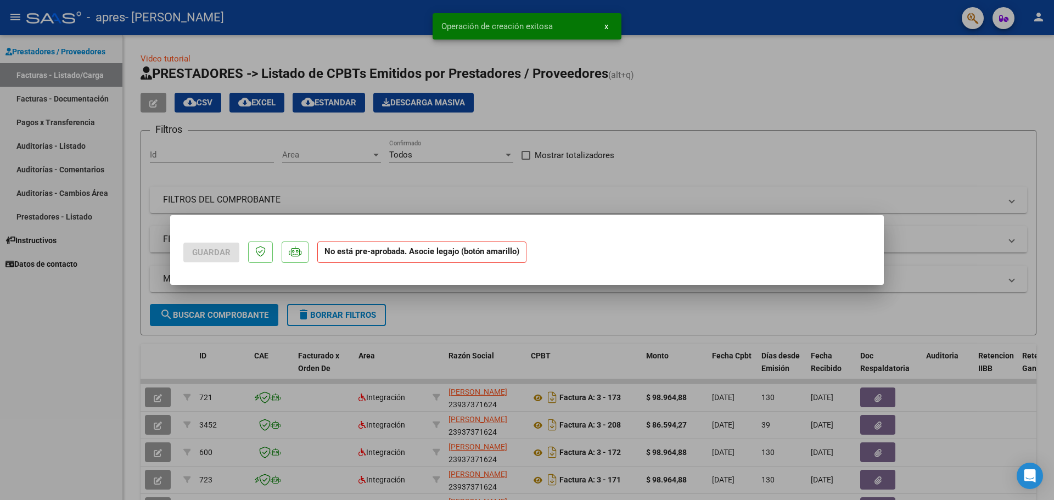
scroll to position [0, 0]
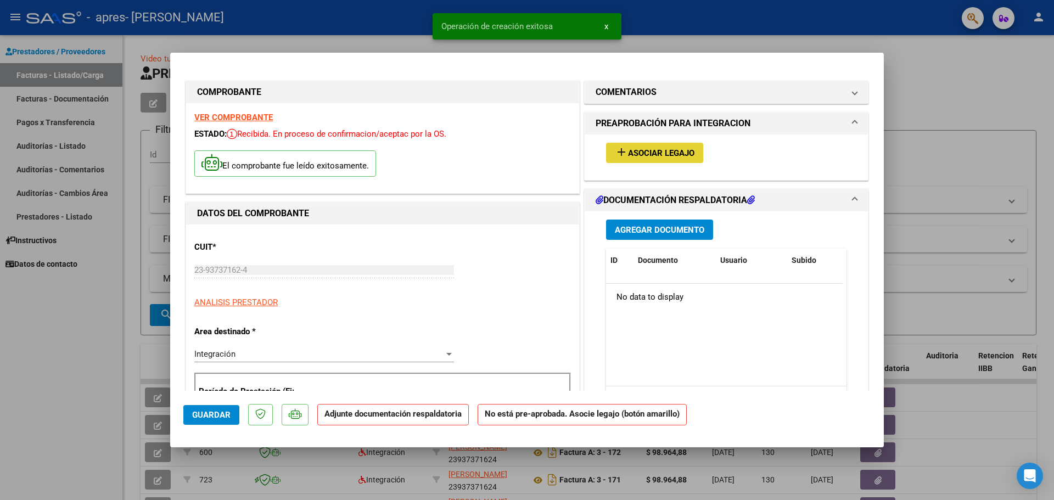
click at [669, 147] on button "add Asociar Legajo" at bounding box center [654, 153] width 97 height 20
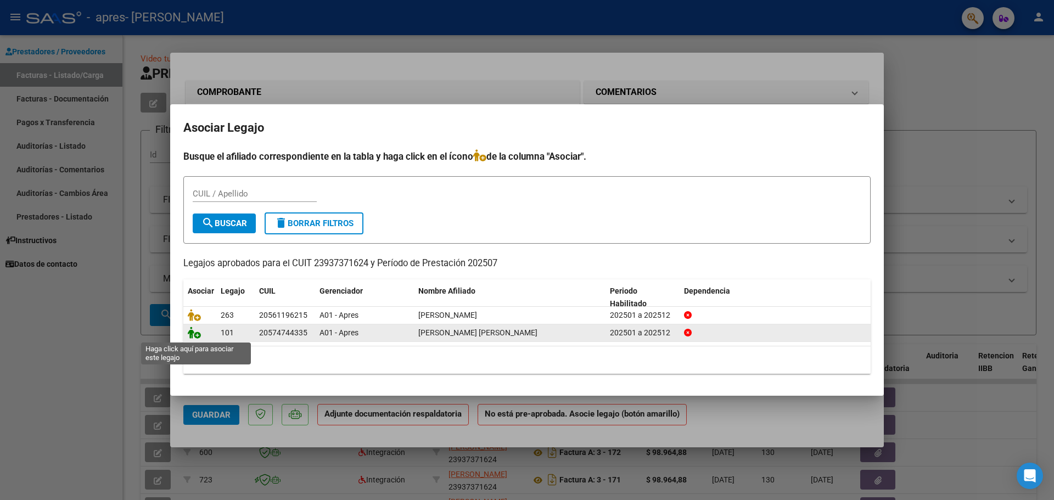
click at [194, 333] on icon at bounding box center [194, 333] width 13 height 12
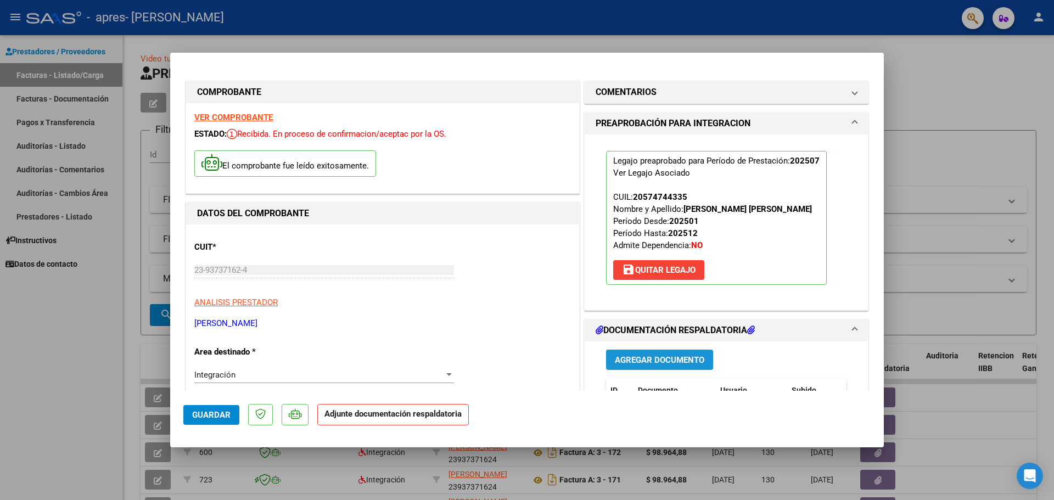
click at [652, 359] on span "Agregar Documento" at bounding box center [660, 360] width 90 height 10
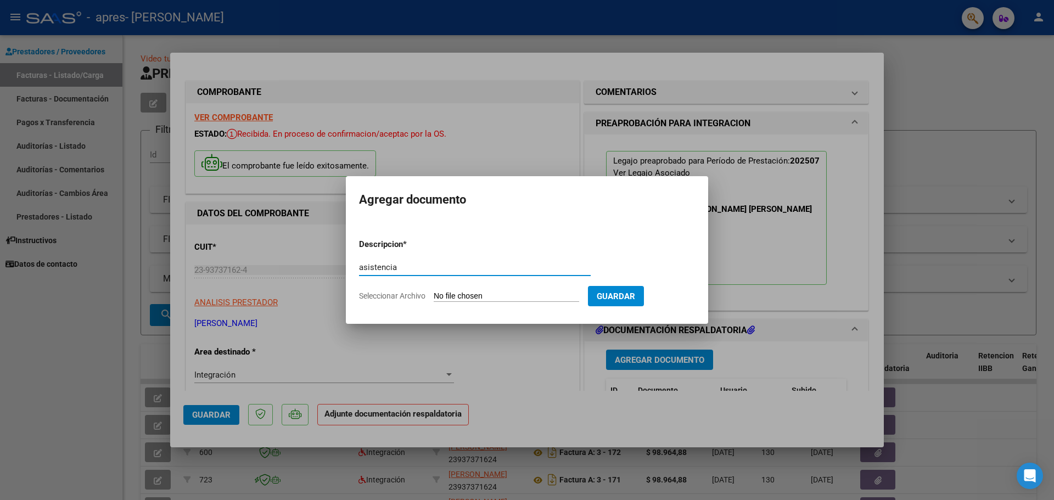
type input "asistencia"
click at [458, 295] on input "Seleccionar Archivo" at bounding box center [507, 297] width 146 height 10
type input "C:\fakepath\Asistencia Benjamin Peralta.pdf"
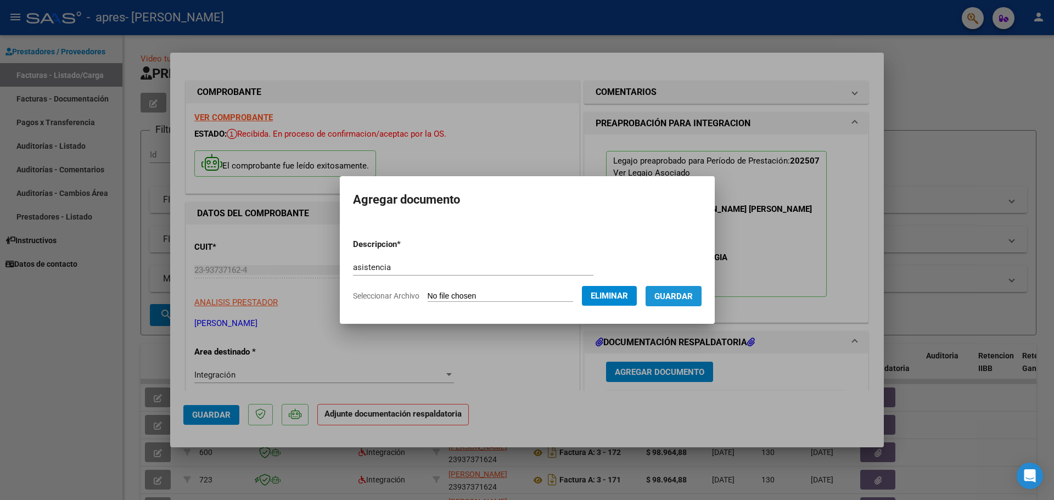
click at [687, 293] on span "Guardar" at bounding box center [674, 297] width 38 height 10
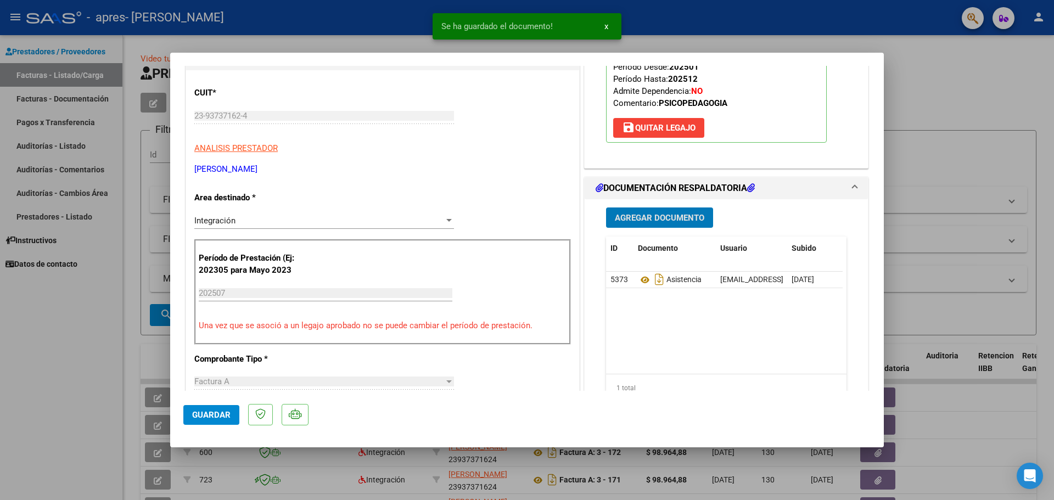
scroll to position [55, 0]
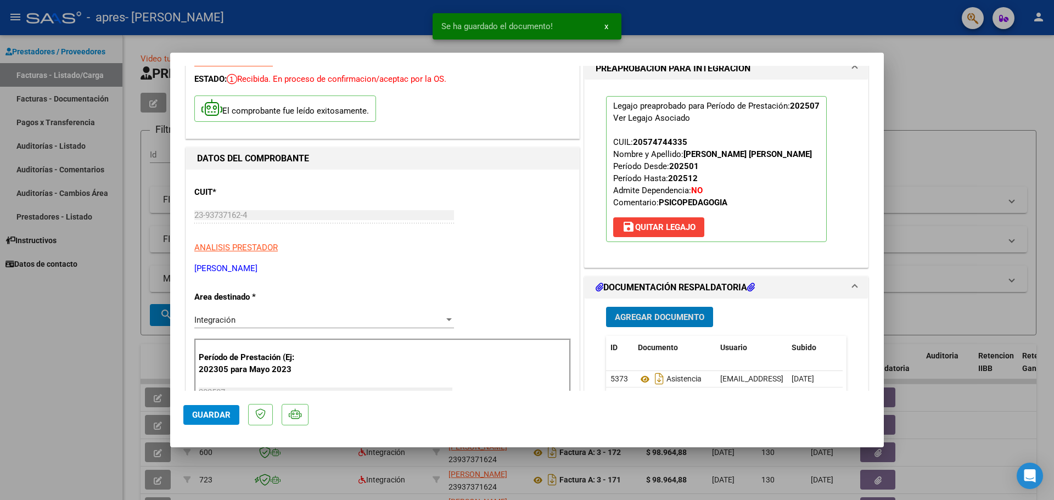
click at [683, 315] on span "Agregar Documento" at bounding box center [660, 317] width 90 height 10
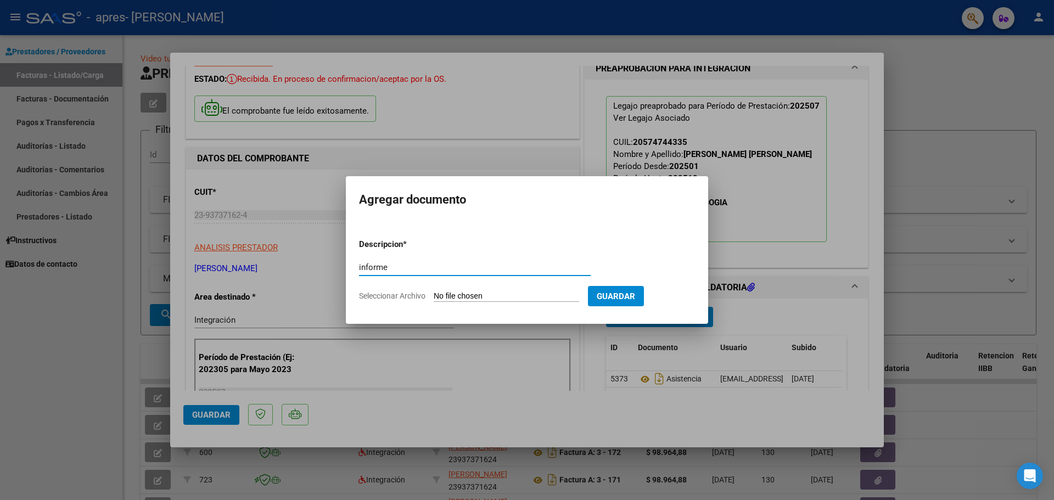
type input "informe"
click at [464, 294] on input "Seleccionar Archivo" at bounding box center [507, 297] width 146 height 10
type input "C:\fakepath\Informe Semestral 2025 Benjamin Peralta Psp.pdf"
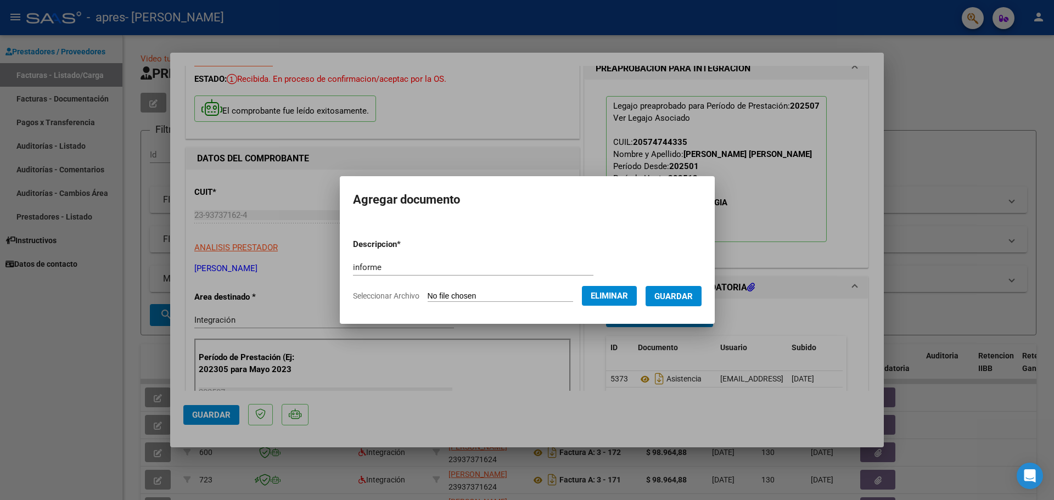
click at [685, 295] on span "Guardar" at bounding box center [674, 297] width 38 height 10
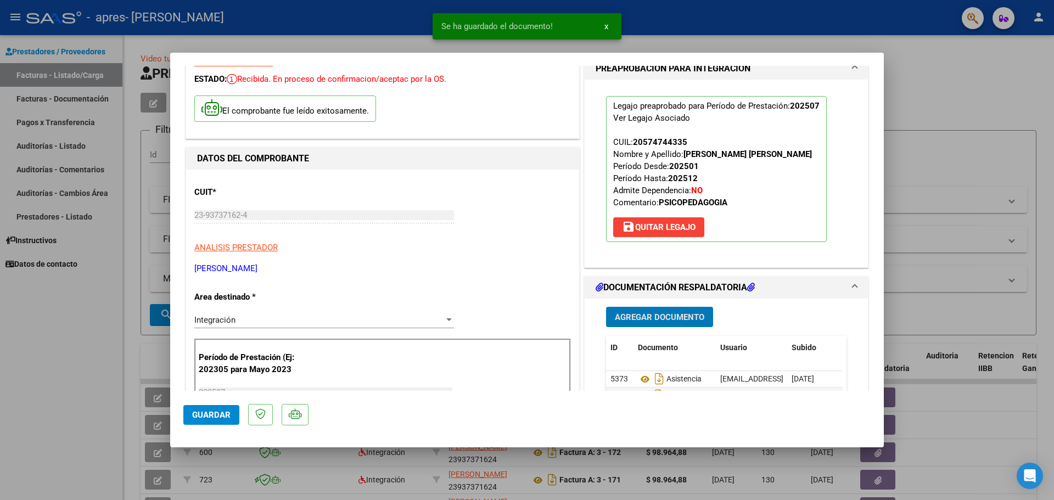
click at [222, 415] on span "Guardar" at bounding box center [211, 415] width 38 height 10
click at [62, 350] on div at bounding box center [527, 250] width 1054 height 500
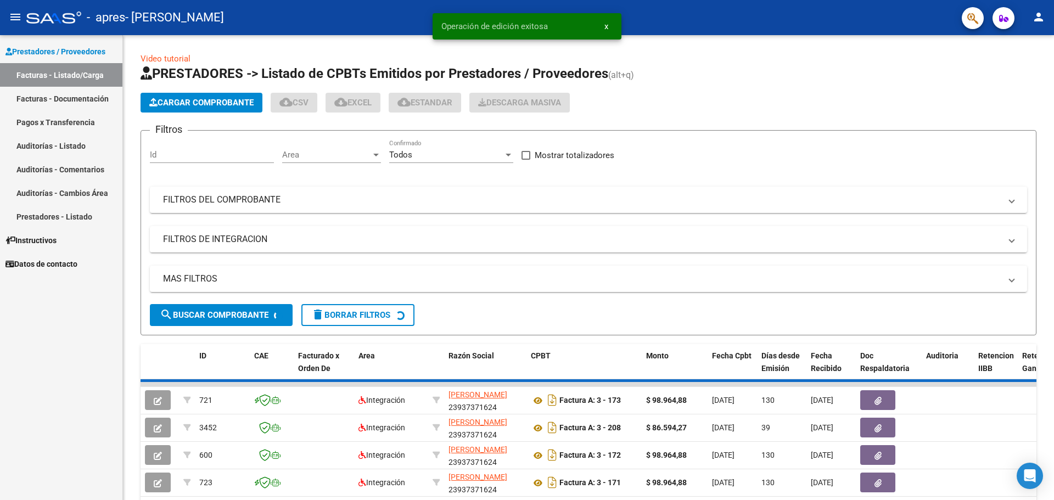
click at [1035, 15] on button "person" at bounding box center [1039, 18] width 22 height 22
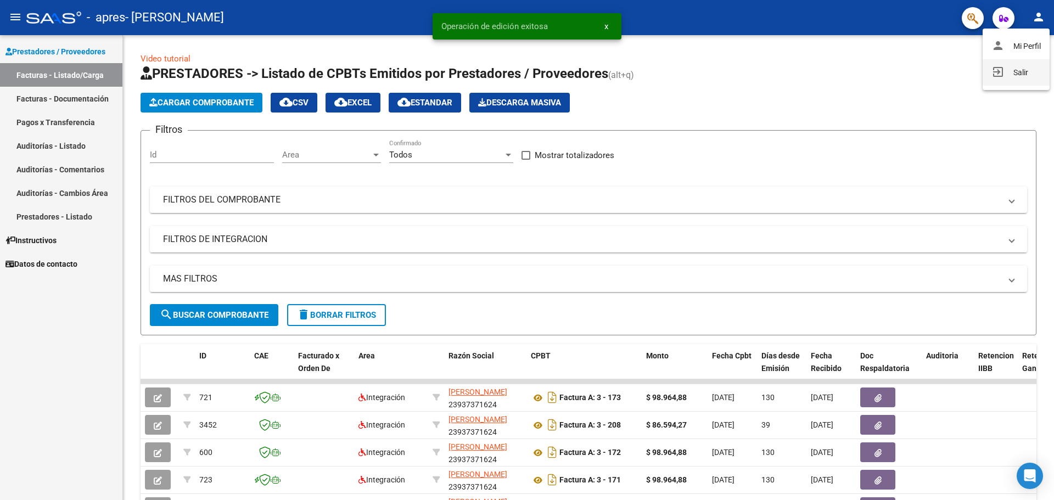
click at [998, 70] on mat-icon "exit_to_app" at bounding box center [998, 71] width 13 height 13
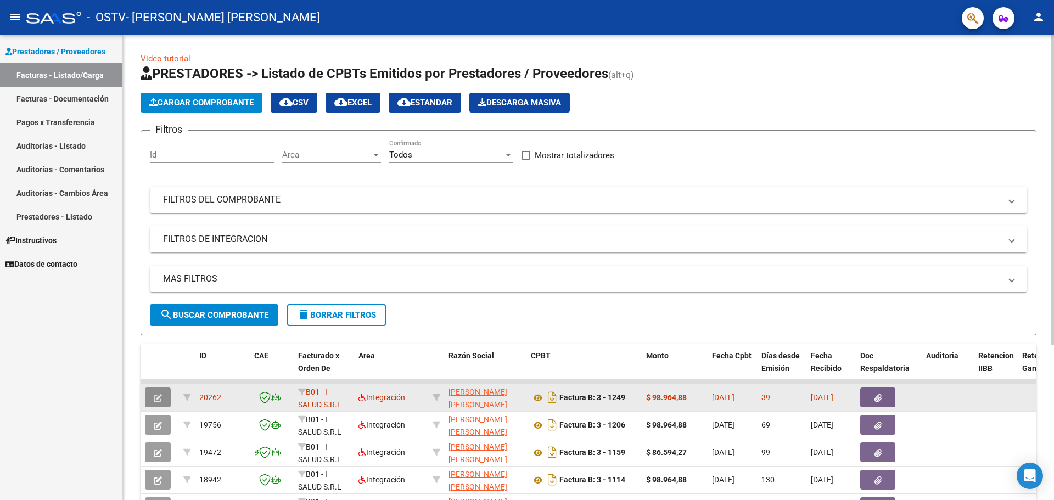
click at [163, 397] on button "button" at bounding box center [158, 398] width 26 height 20
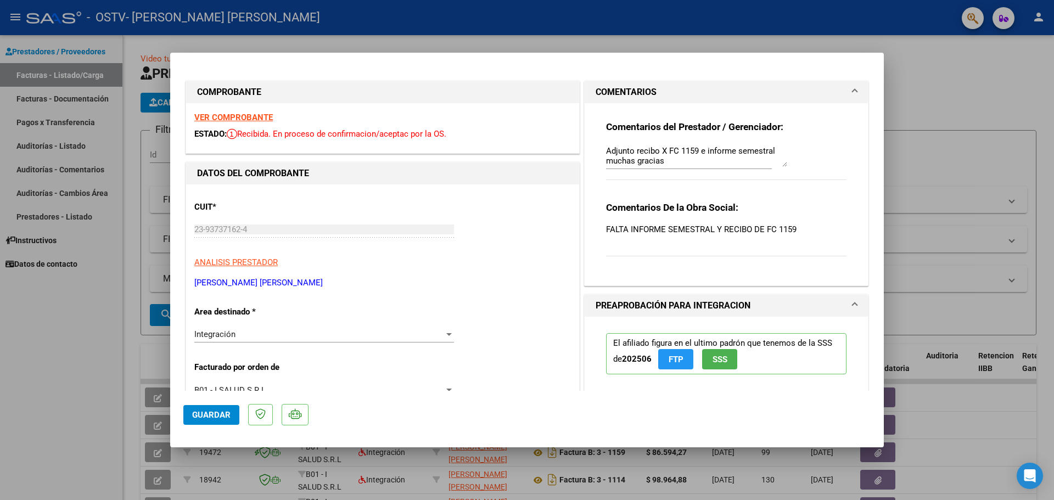
click at [8, 323] on div at bounding box center [527, 250] width 1054 height 500
type input "$ 0,00"
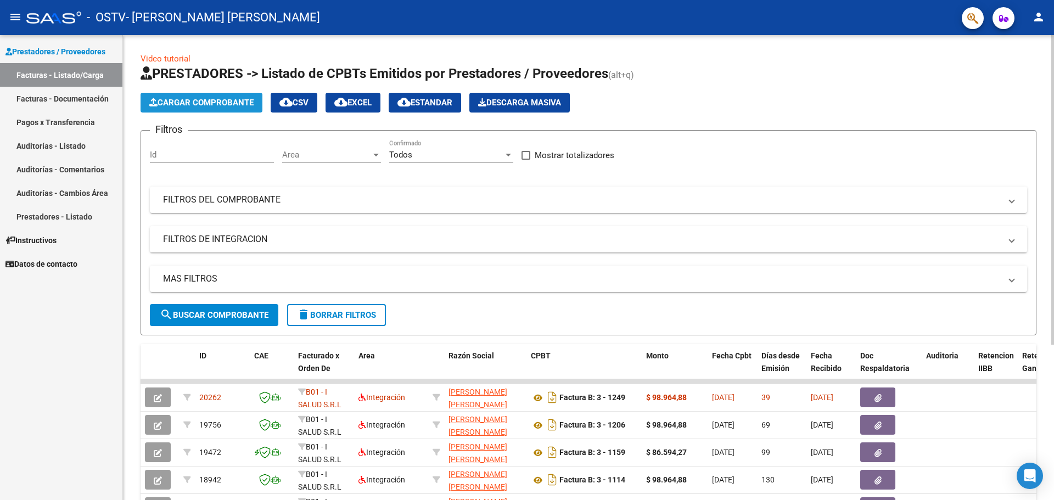
click at [226, 104] on span "Cargar Comprobante" at bounding box center [201, 103] width 104 height 10
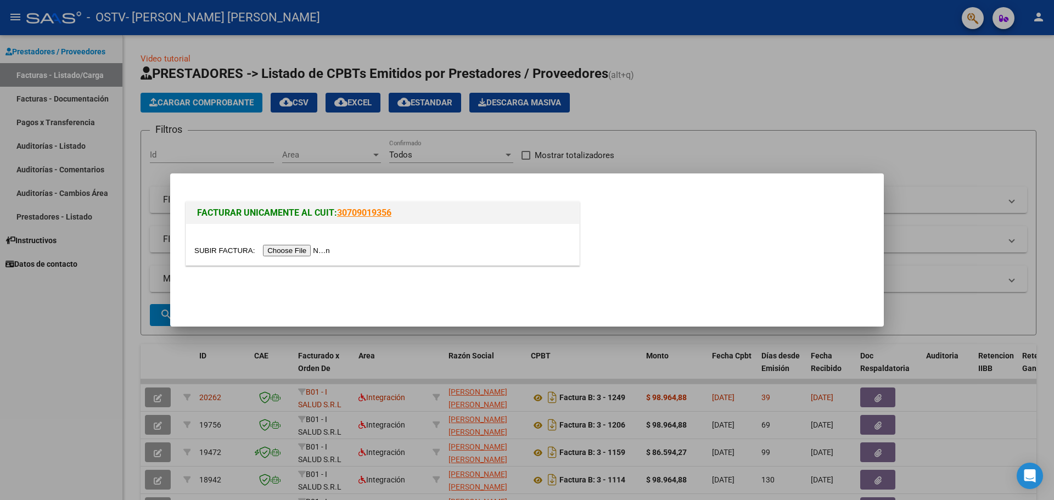
click at [303, 247] on input "file" at bounding box center [263, 251] width 139 height 12
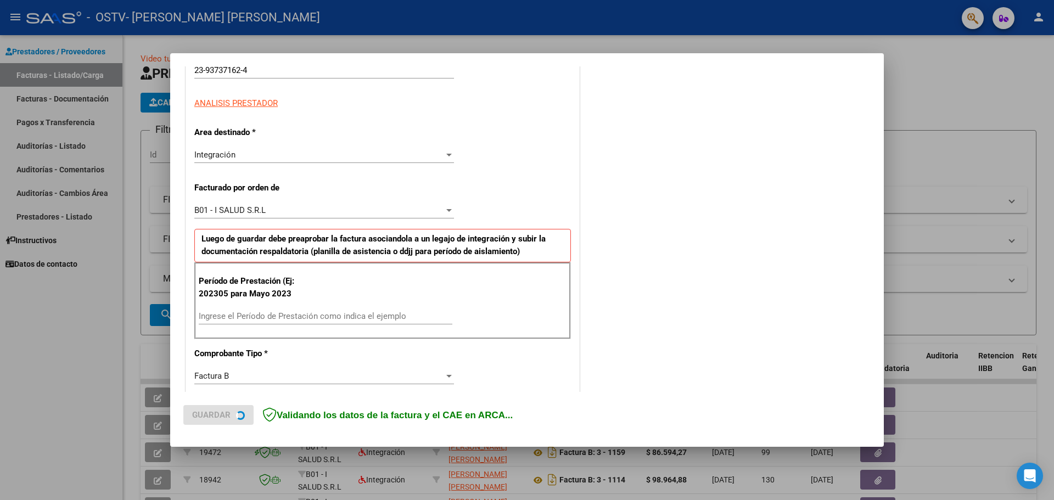
scroll to position [220, 0]
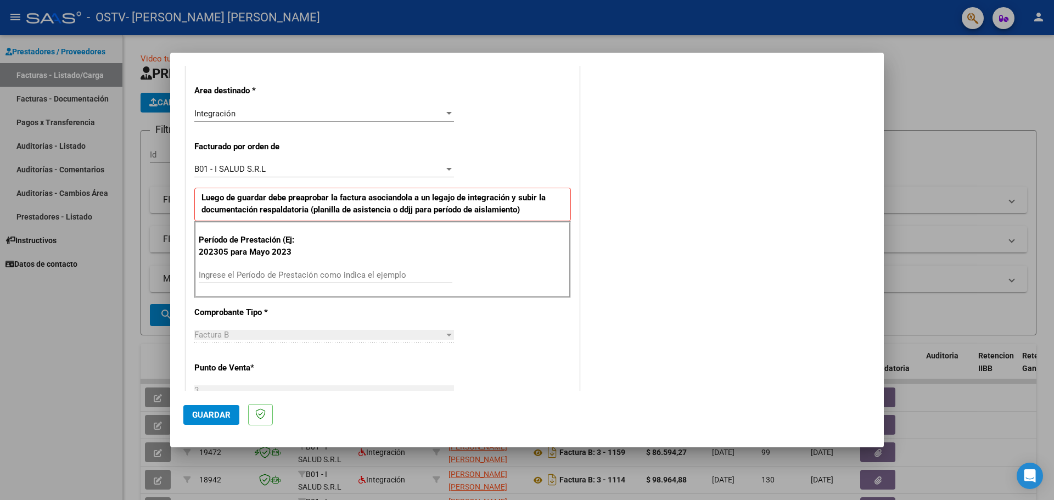
click at [267, 272] on input "Ingrese el Período de Prestación como indica el ejemplo" at bounding box center [326, 275] width 254 height 10
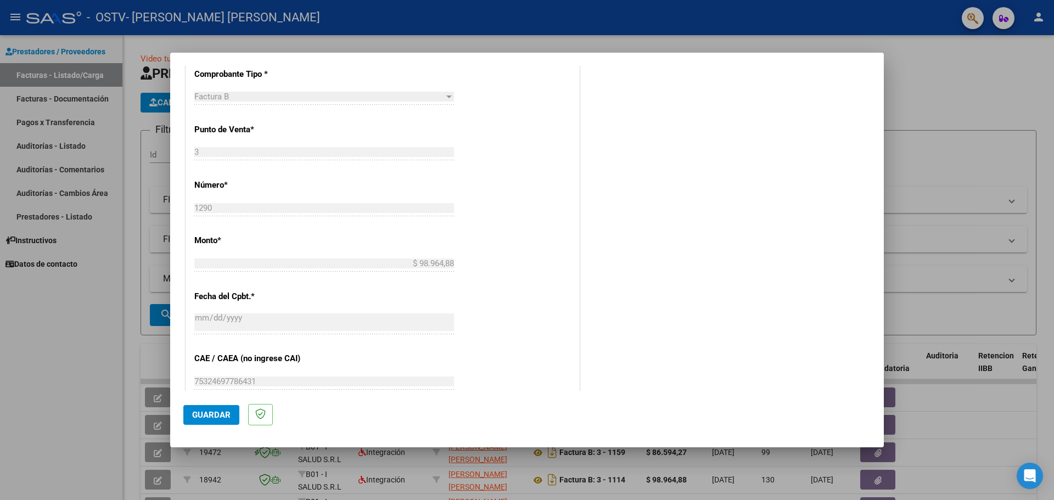
scroll to position [604, 0]
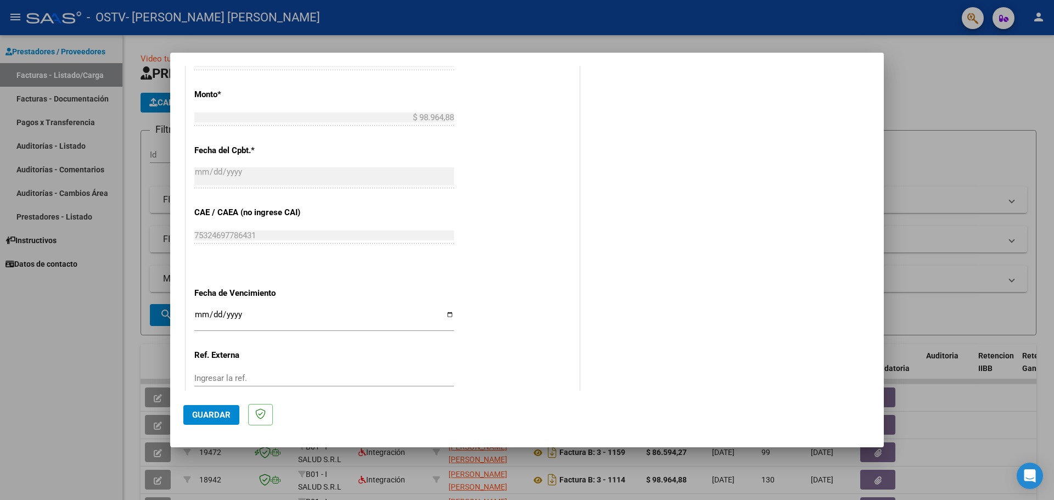
type input "202507"
click at [447, 311] on input "Ingresar la fecha" at bounding box center [324, 319] width 260 height 18
type input "[DATE]"
click at [209, 412] on span "Guardar" at bounding box center [211, 415] width 38 height 10
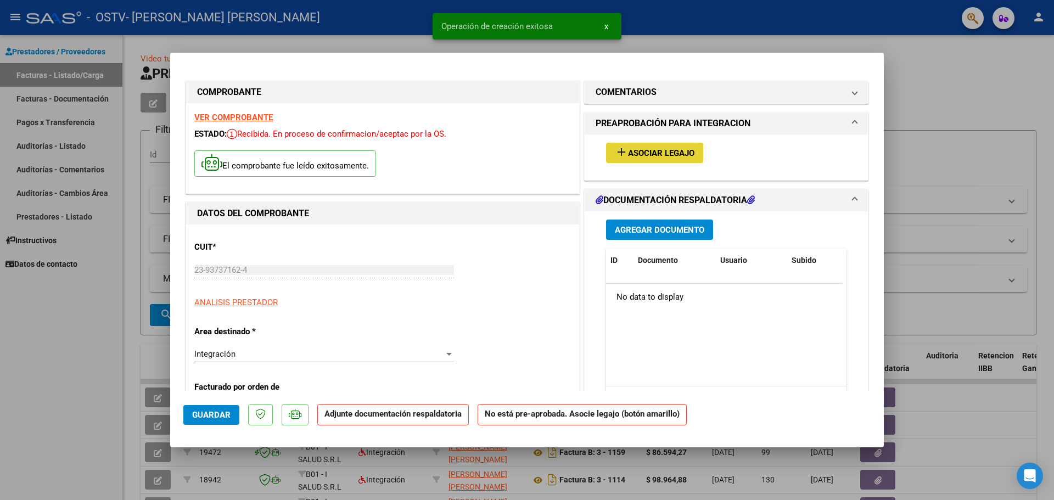
click at [631, 151] on span "Asociar Legajo" at bounding box center [661, 153] width 66 height 10
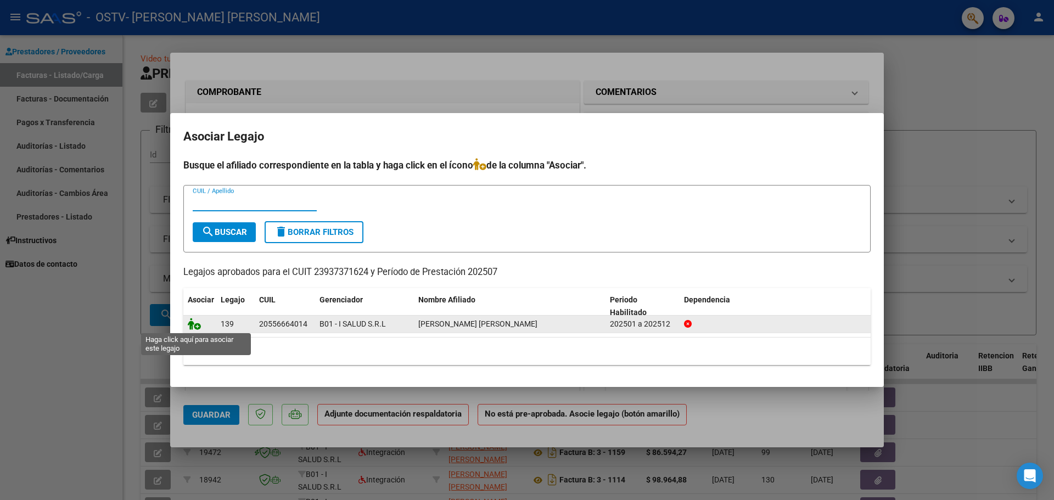
click at [196, 325] on icon at bounding box center [194, 324] width 13 height 12
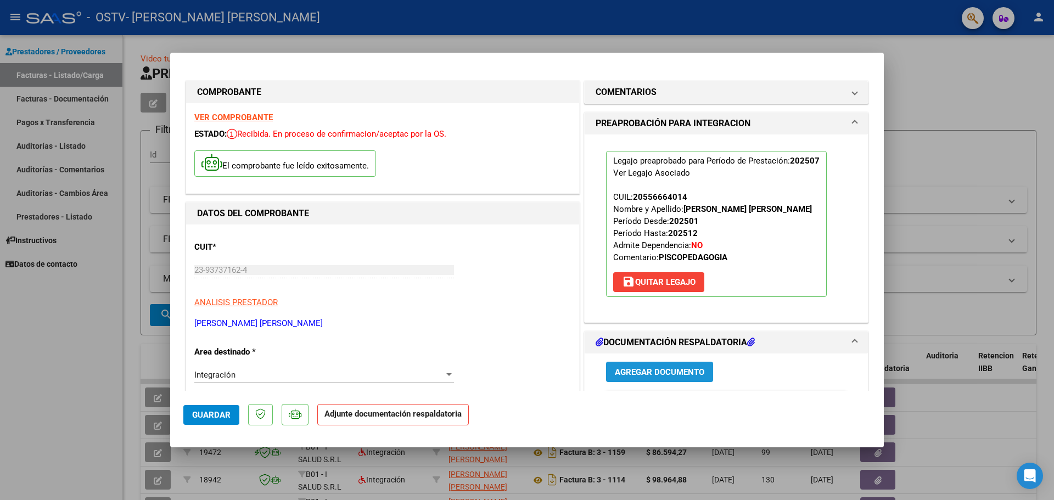
click at [689, 363] on button "Agregar Documento" at bounding box center [659, 372] width 107 height 20
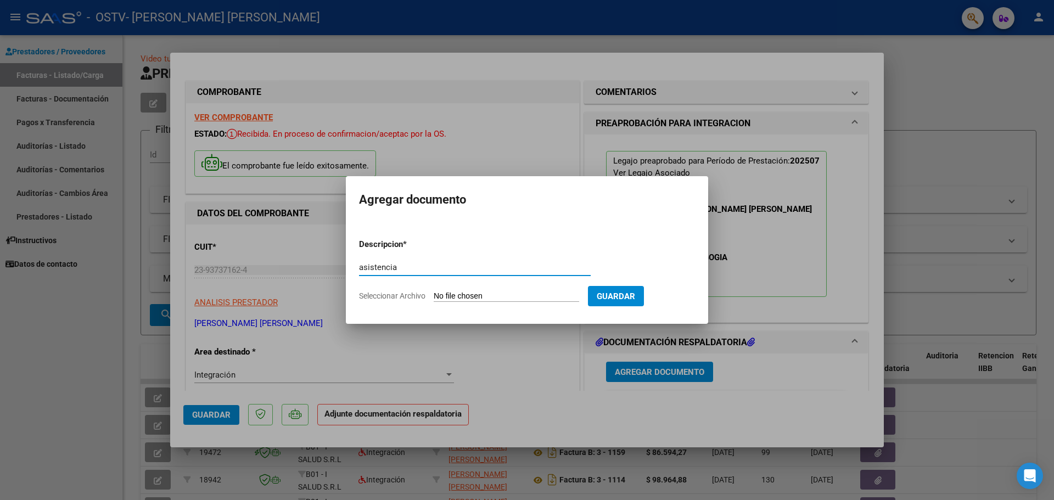
type input "asistencia"
click at [445, 293] on input "Seleccionar Archivo" at bounding box center [507, 297] width 146 height 10
type input "C:\fakepath\Asistencia Lisandro Gonzalez Psp.pdf"
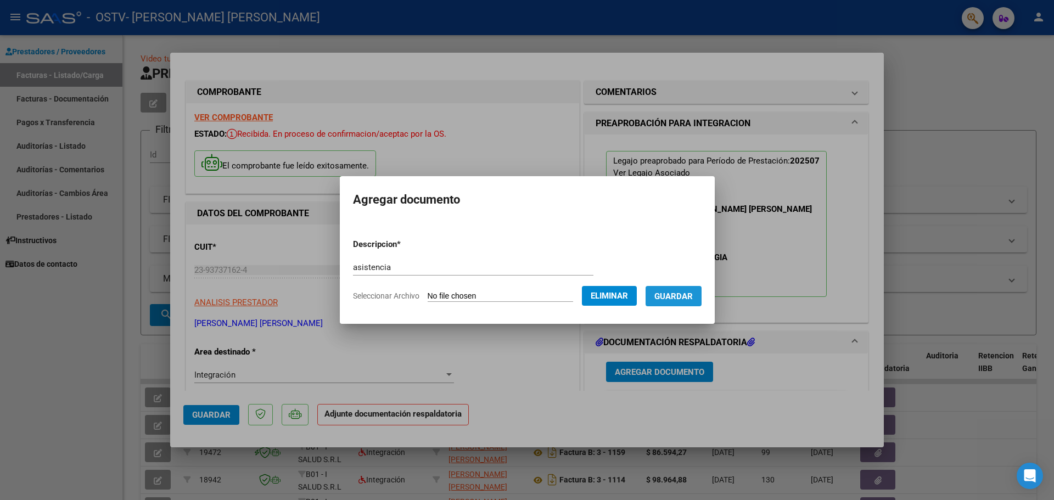
click at [689, 296] on span "Guardar" at bounding box center [674, 297] width 38 height 10
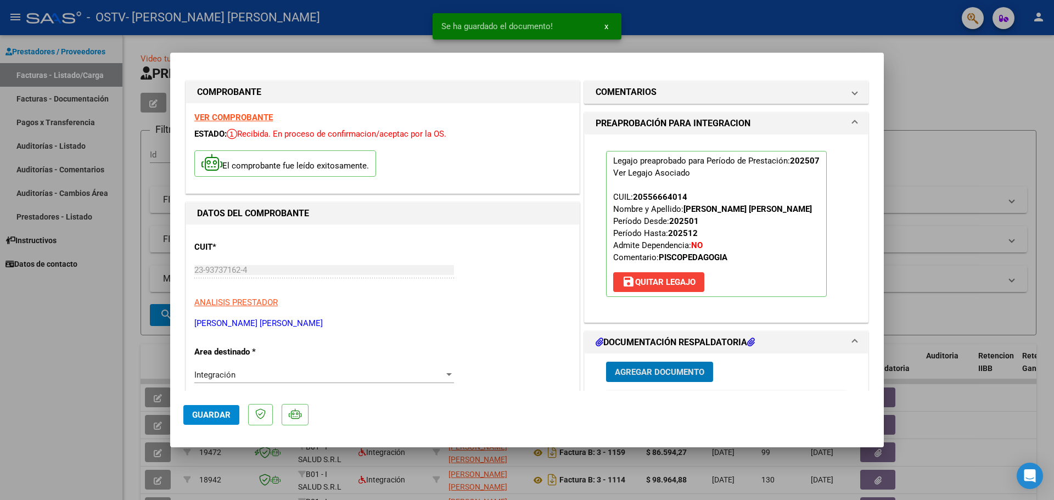
click at [217, 416] on span "Guardar" at bounding box center [211, 415] width 38 height 10
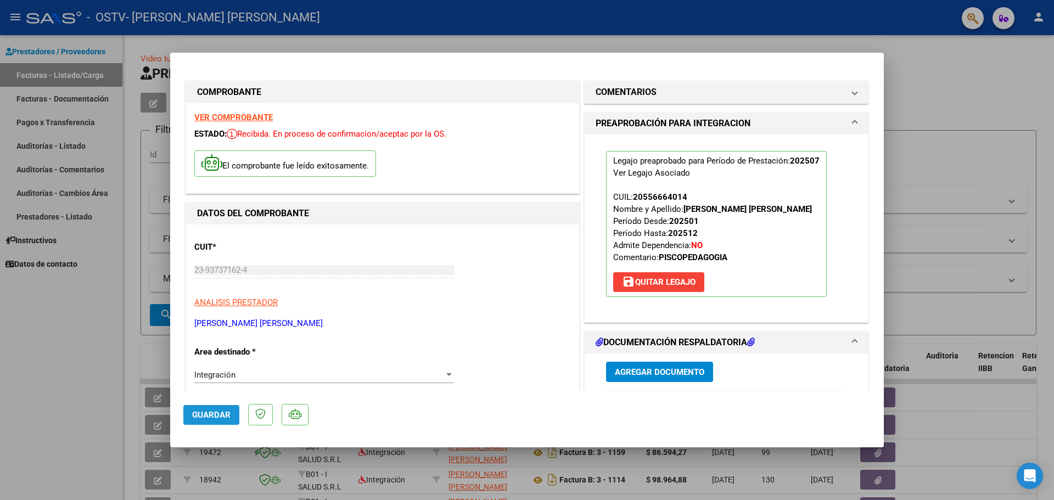
click at [211, 417] on span "Guardar" at bounding box center [211, 415] width 38 height 10
click at [97, 375] on div at bounding box center [527, 250] width 1054 height 500
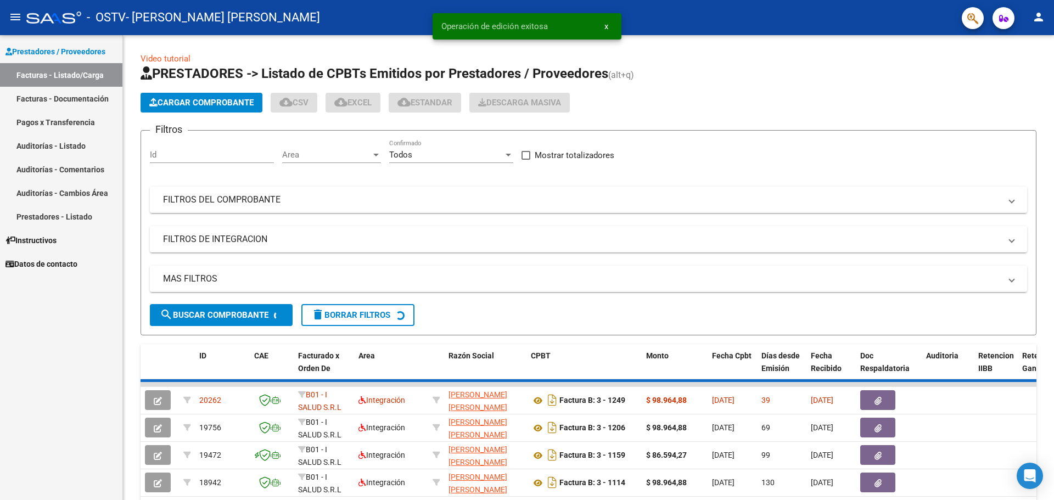
click at [1040, 17] on mat-icon "person" at bounding box center [1039, 16] width 13 height 13
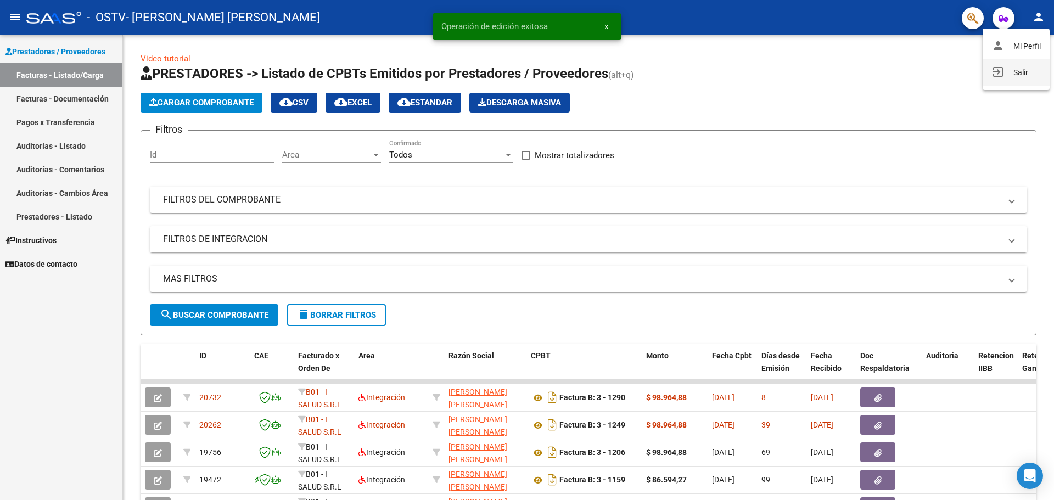
click at [1022, 70] on button "exit_to_app Salir" at bounding box center [1016, 72] width 67 height 26
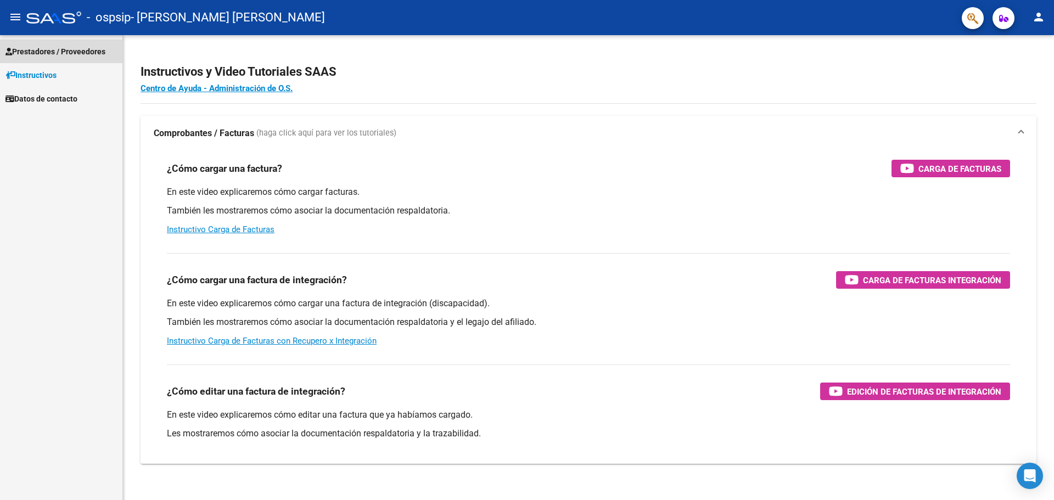
click at [53, 51] on span "Prestadores / Proveedores" at bounding box center [55, 52] width 100 height 12
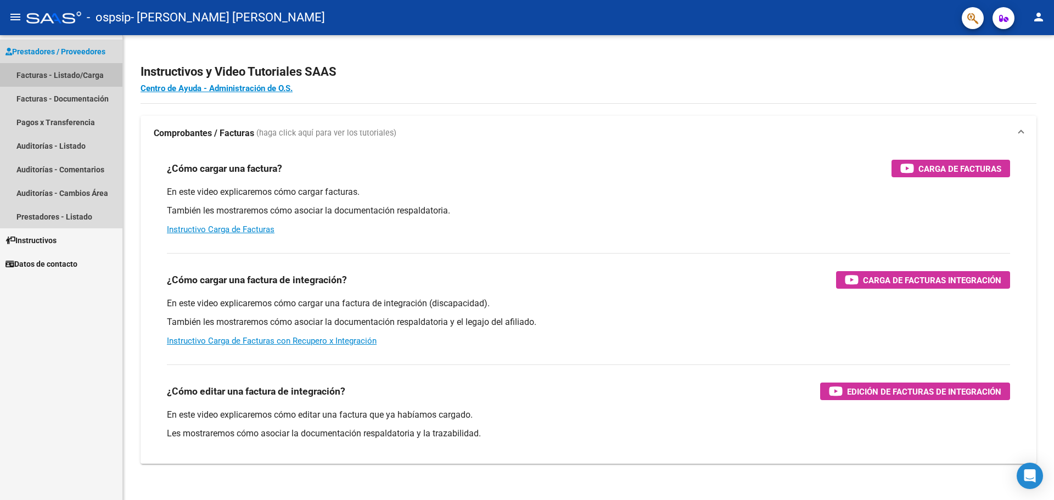
click at [93, 74] on link "Facturas - Listado/Carga" at bounding box center [61, 75] width 122 height 24
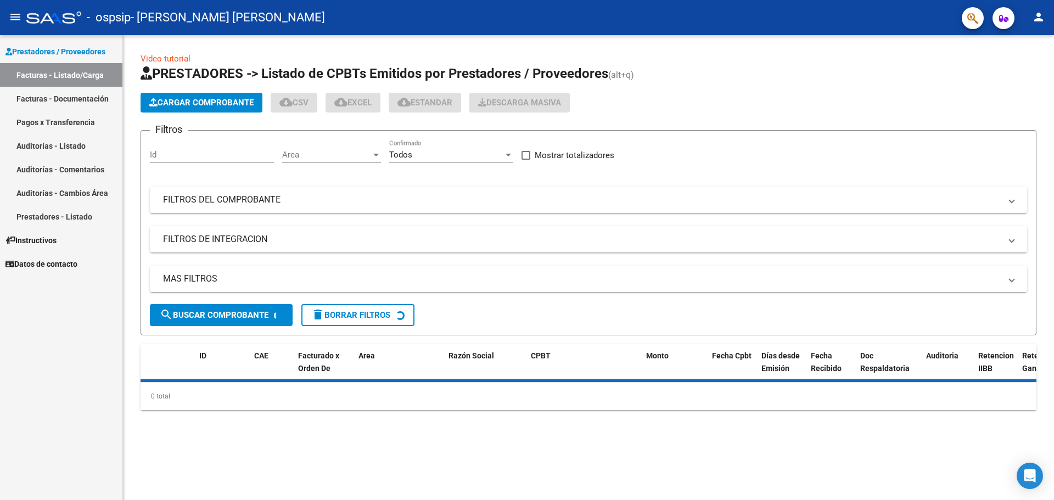
click at [215, 100] on span "Cargar Comprobante" at bounding box center [201, 103] width 104 height 10
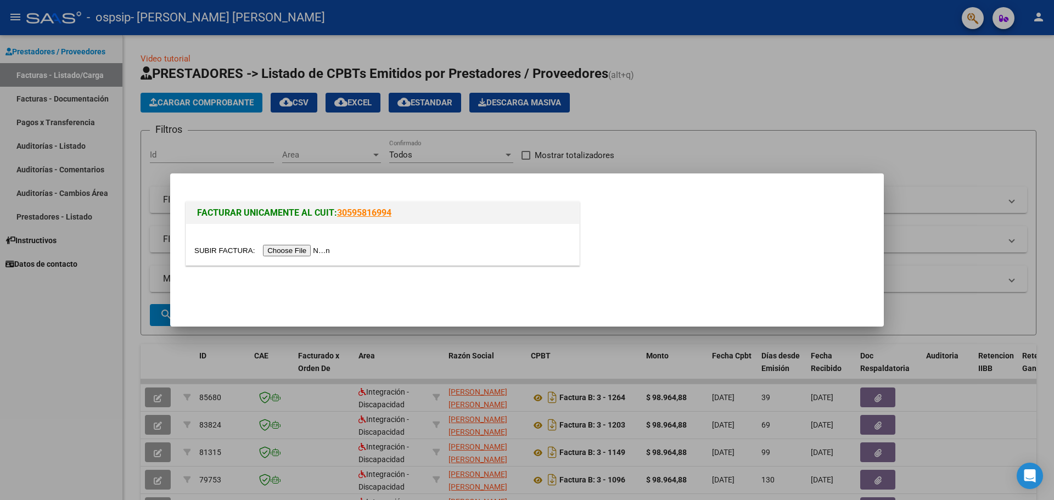
click at [309, 247] on input "file" at bounding box center [263, 251] width 139 height 12
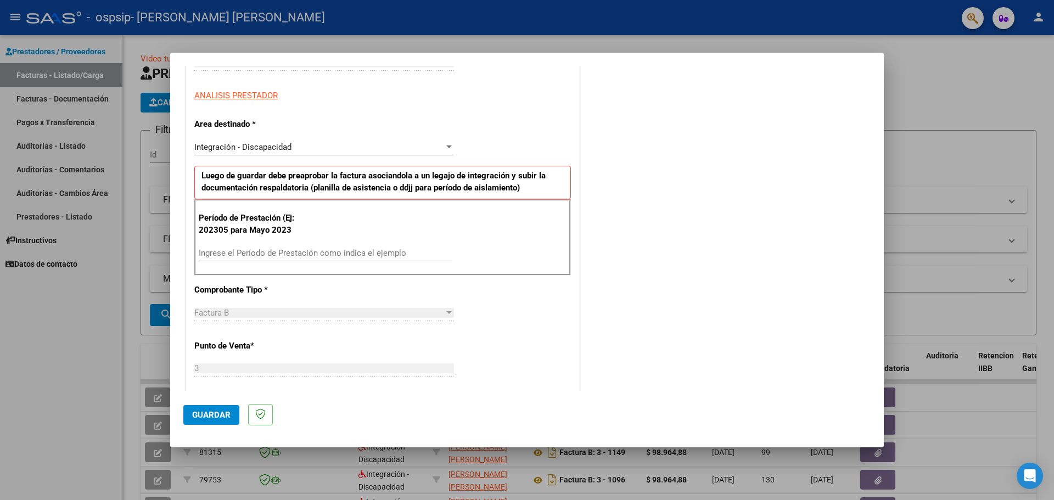
scroll to position [220, 0]
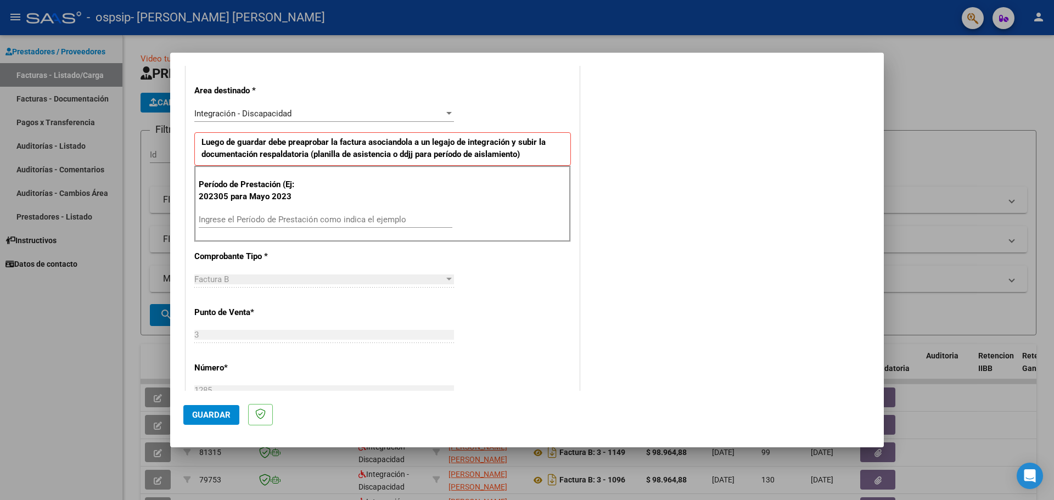
click at [278, 219] on input "Ingrese el Período de Prestación como indica el ejemplo" at bounding box center [326, 220] width 254 height 10
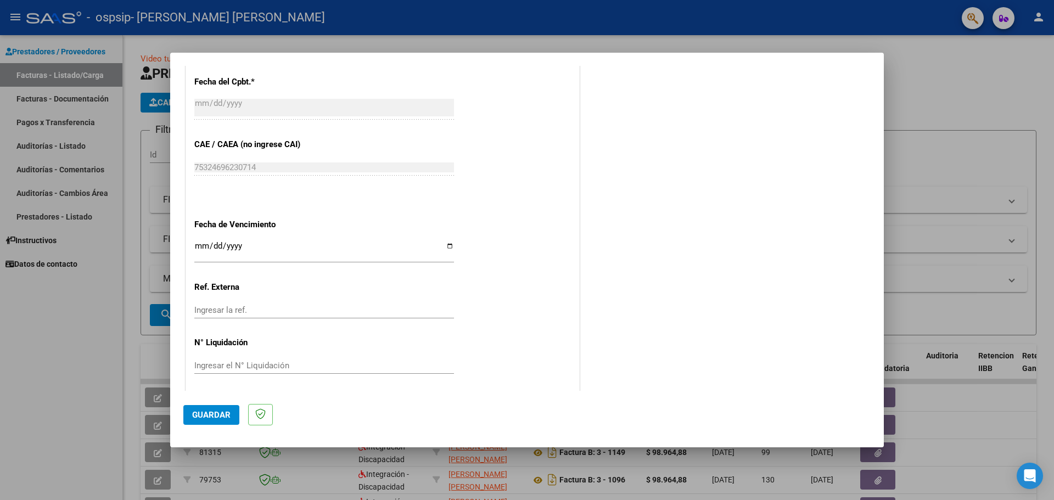
scroll to position [621, 0]
type input "202507"
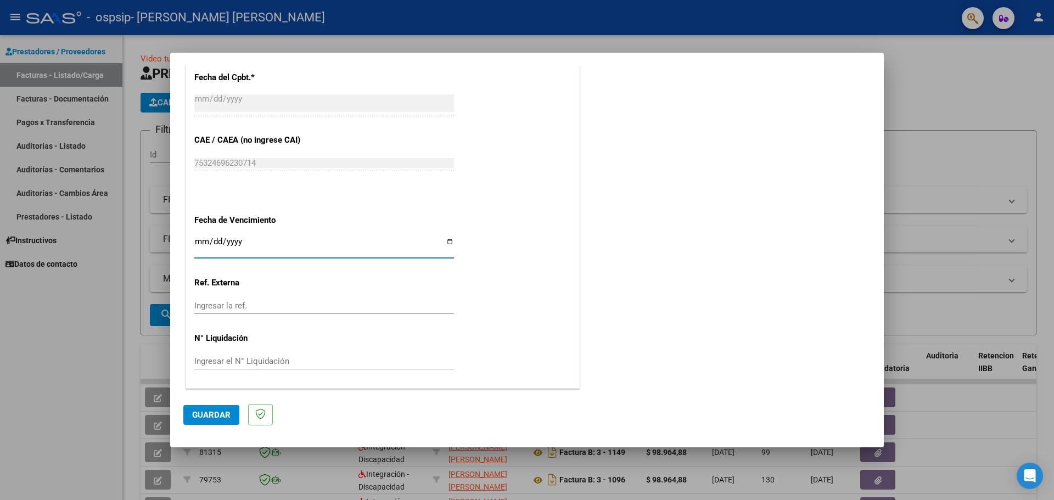
click at [445, 243] on input "Ingresar la fecha" at bounding box center [324, 246] width 260 height 18
type input "[DATE]"
click at [216, 419] on span "Guardar" at bounding box center [211, 415] width 38 height 10
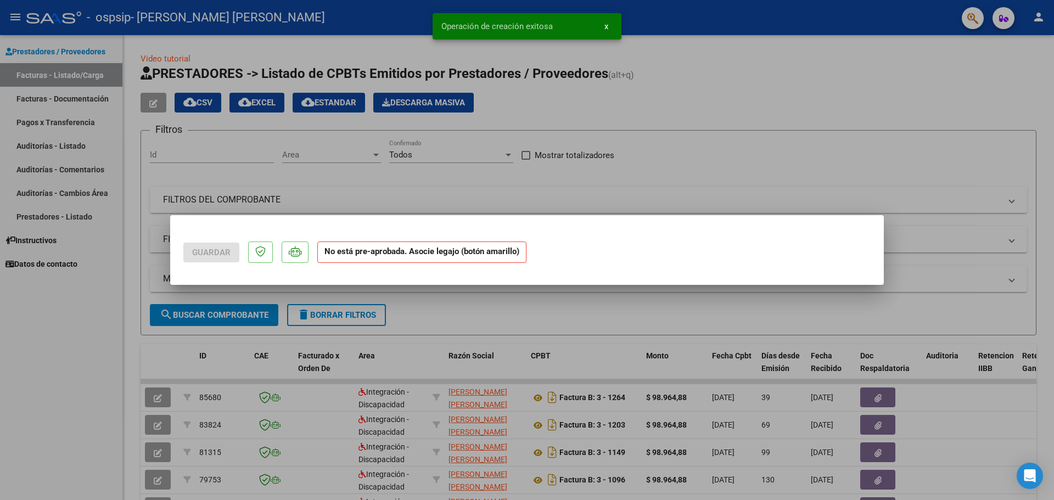
scroll to position [0, 0]
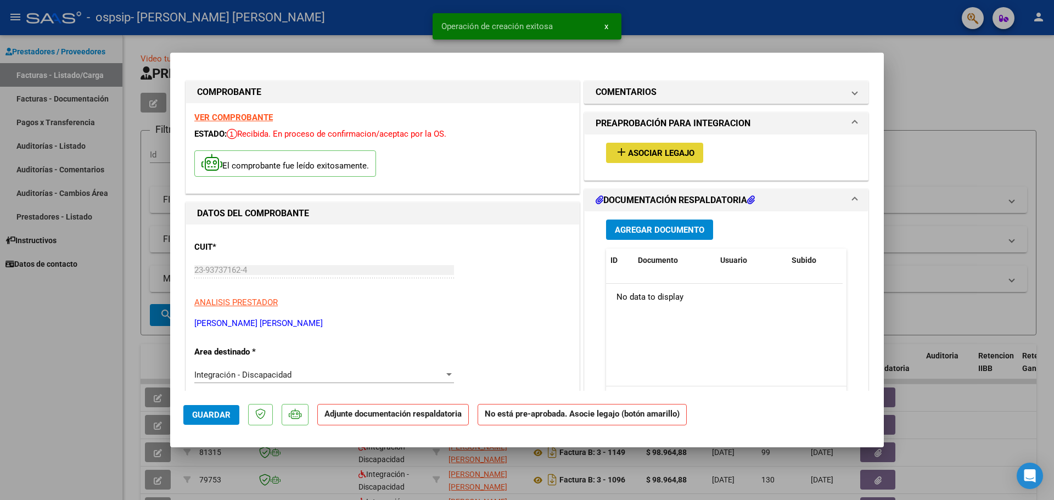
click at [680, 156] on span "Asociar Legajo" at bounding box center [661, 153] width 66 height 10
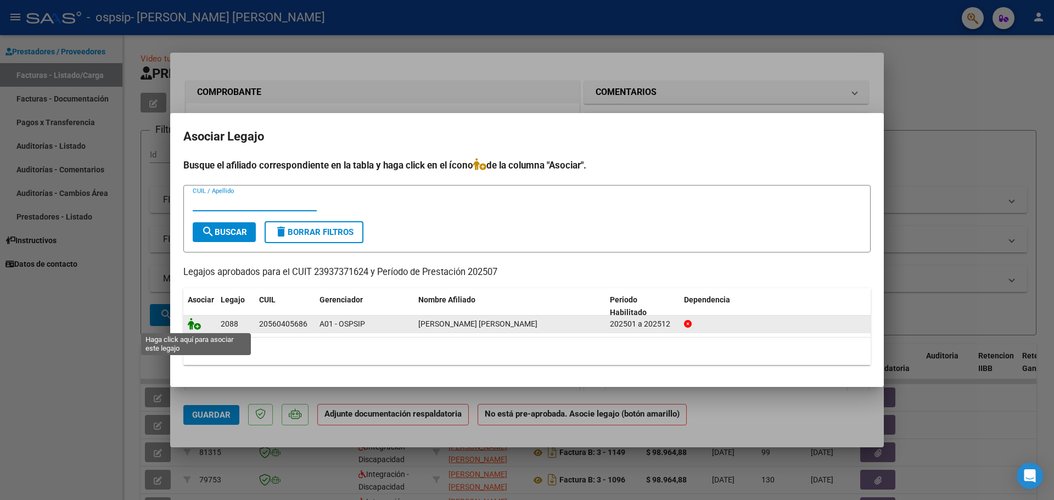
click at [197, 327] on icon at bounding box center [194, 324] width 13 height 12
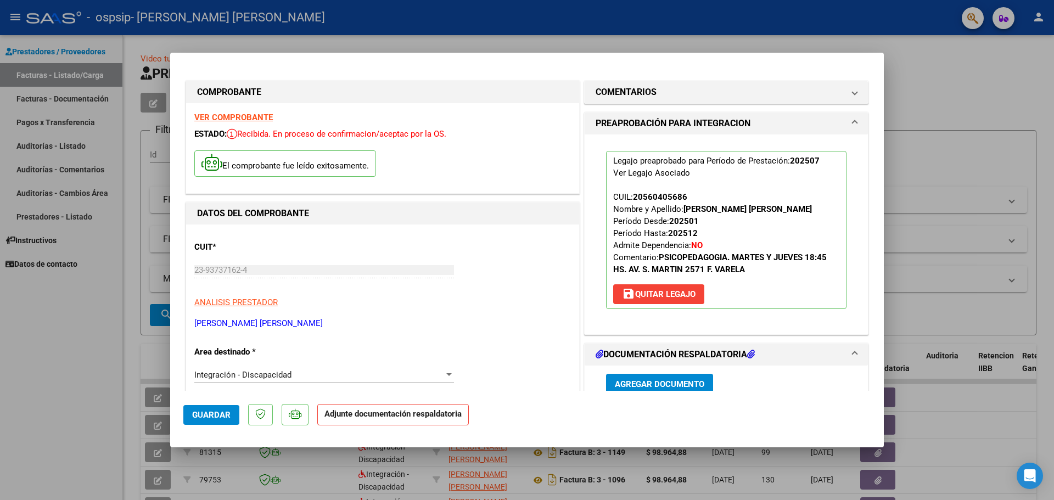
click at [674, 378] on button "Agregar Documento" at bounding box center [659, 384] width 107 height 20
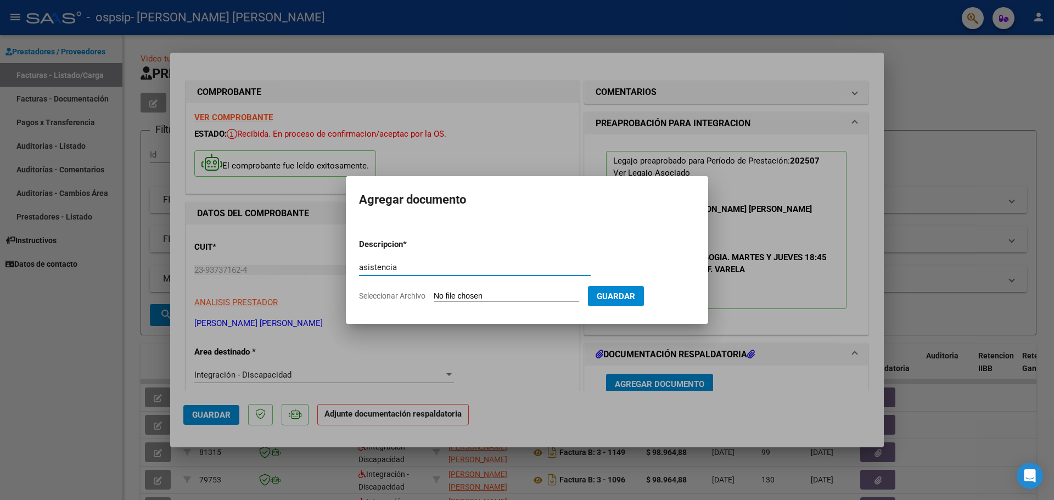
type input "asistencia"
click at [442, 297] on input "Seleccionar Archivo" at bounding box center [507, 297] width 146 height 10
type input "C:\fakepath\Asistencia [PERSON_NAME].pdf"
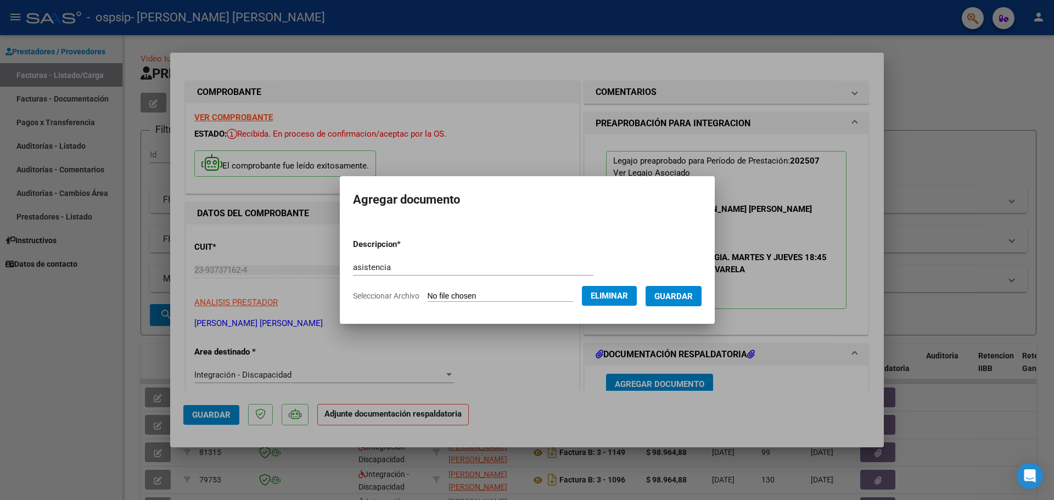
drag, startPoint x: 691, startPoint y: 295, endPoint x: 700, endPoint y: 299, distance: 9.6
click at [691, 295] on span "Guardar" at bounding box center [674, 297] width 38 height 10
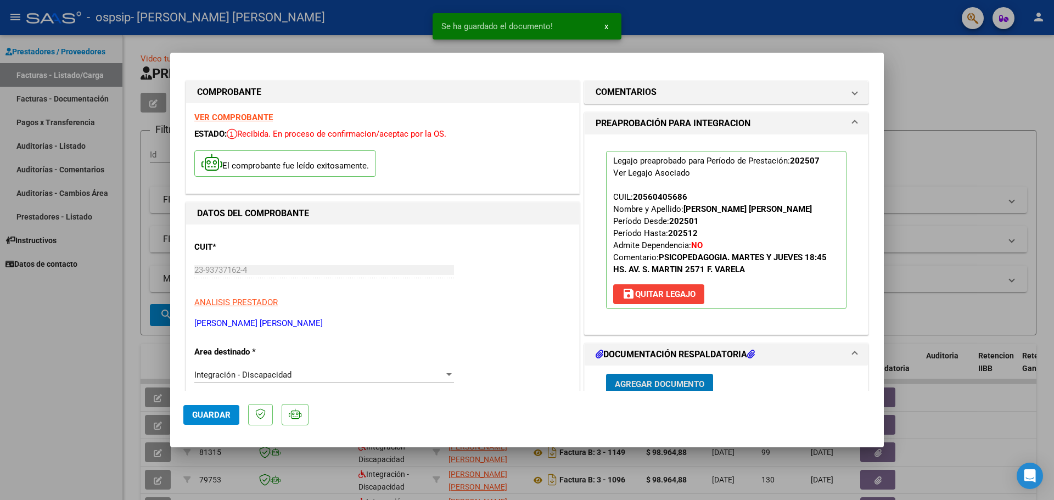
scroll to position [3, 0]
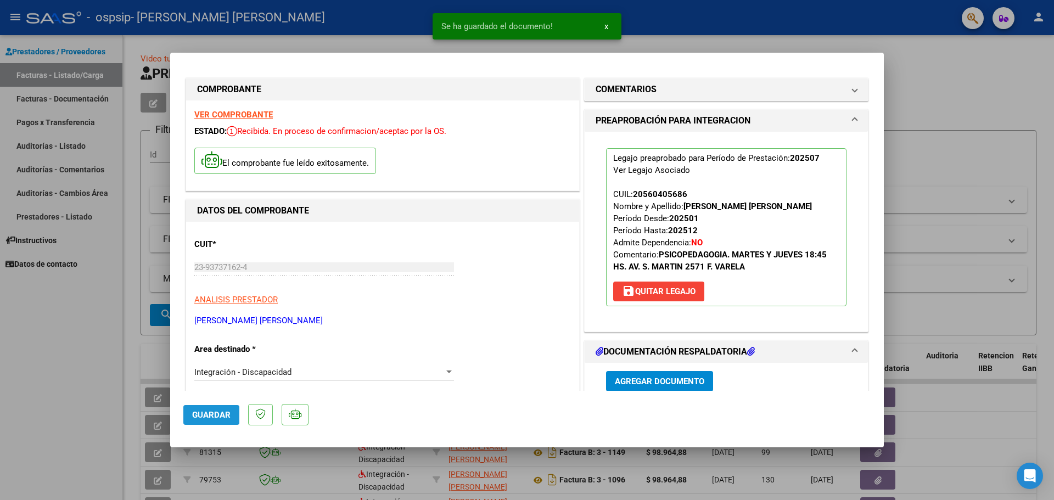
click at [192, 417] on button "Guardar" at bounding box center [211, 415] width 56 height 20
click at [109, 373] on div at bounding box center [527, 250] width 1054 height 500
